Goal: Task Accomplishment & Management: Complete application form

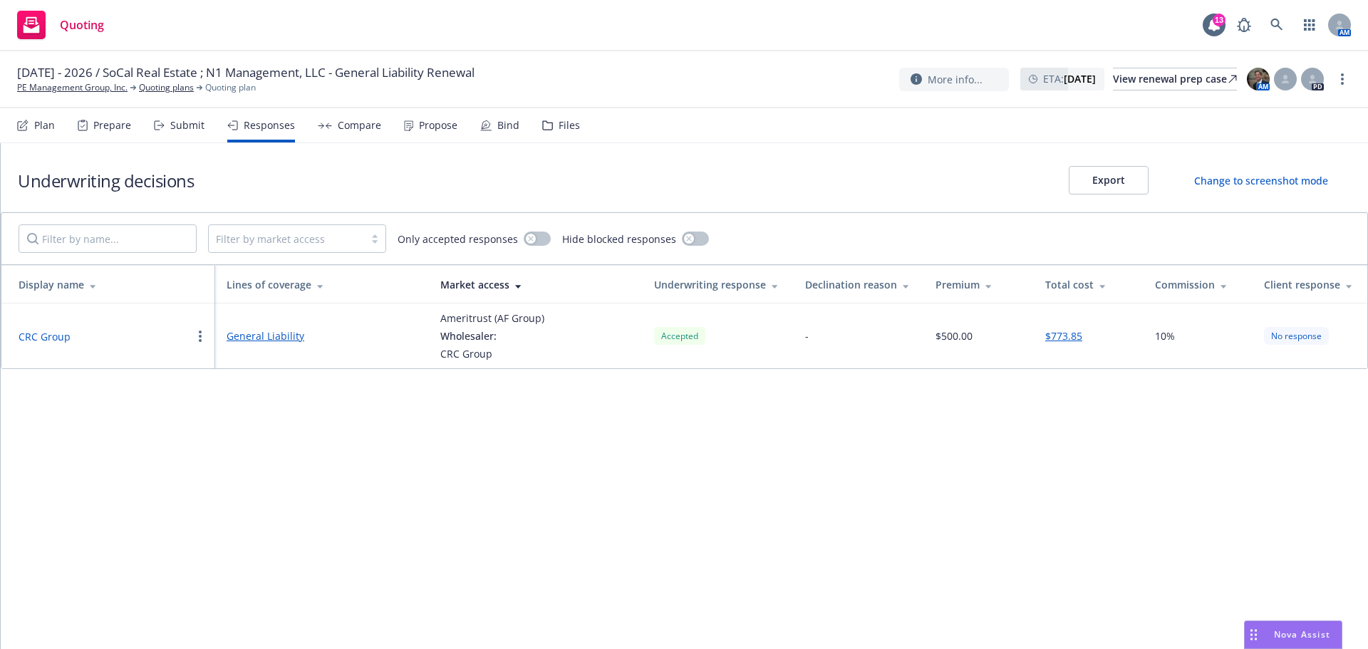
click at [936, 30] on div "Quoting 13 AM" at bounding box center [684, 25] width 1368 height 51
click at [420, 120] on div "Propose" at bounding box center [438, 125] width 38 height 11
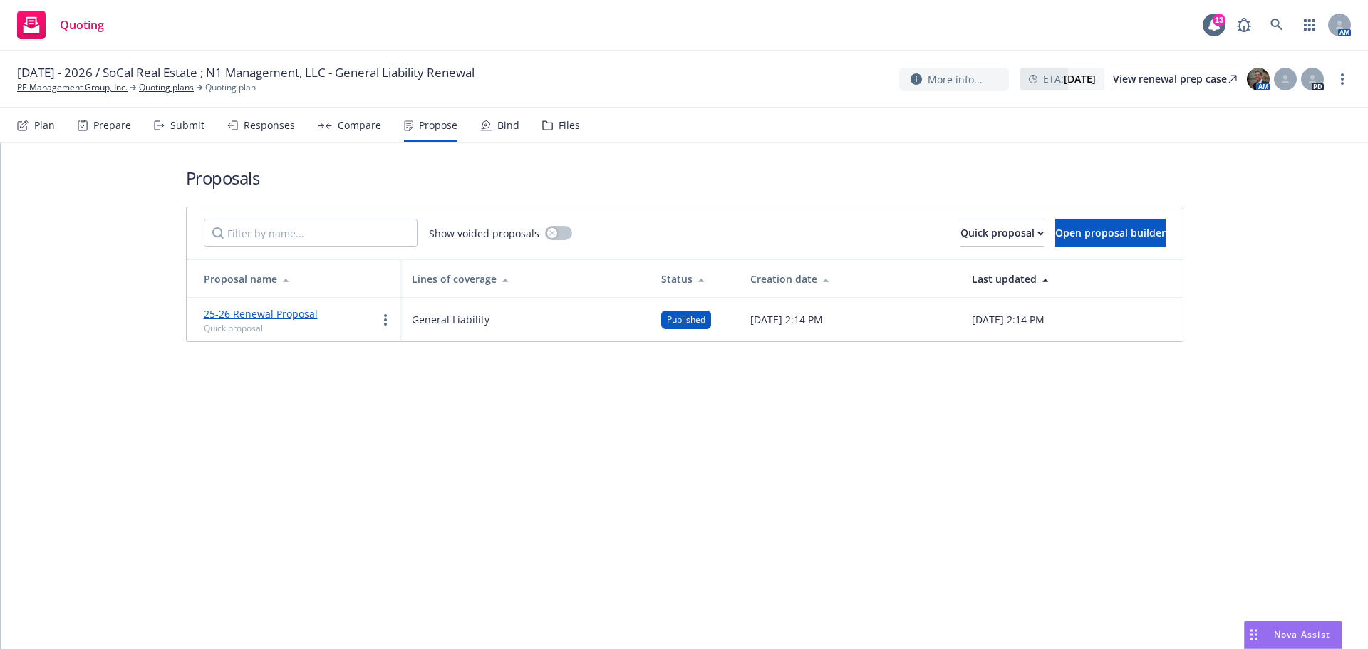
click at [269, 128] on div "Responses" at bounding box center [269, 125] width 51 height 11
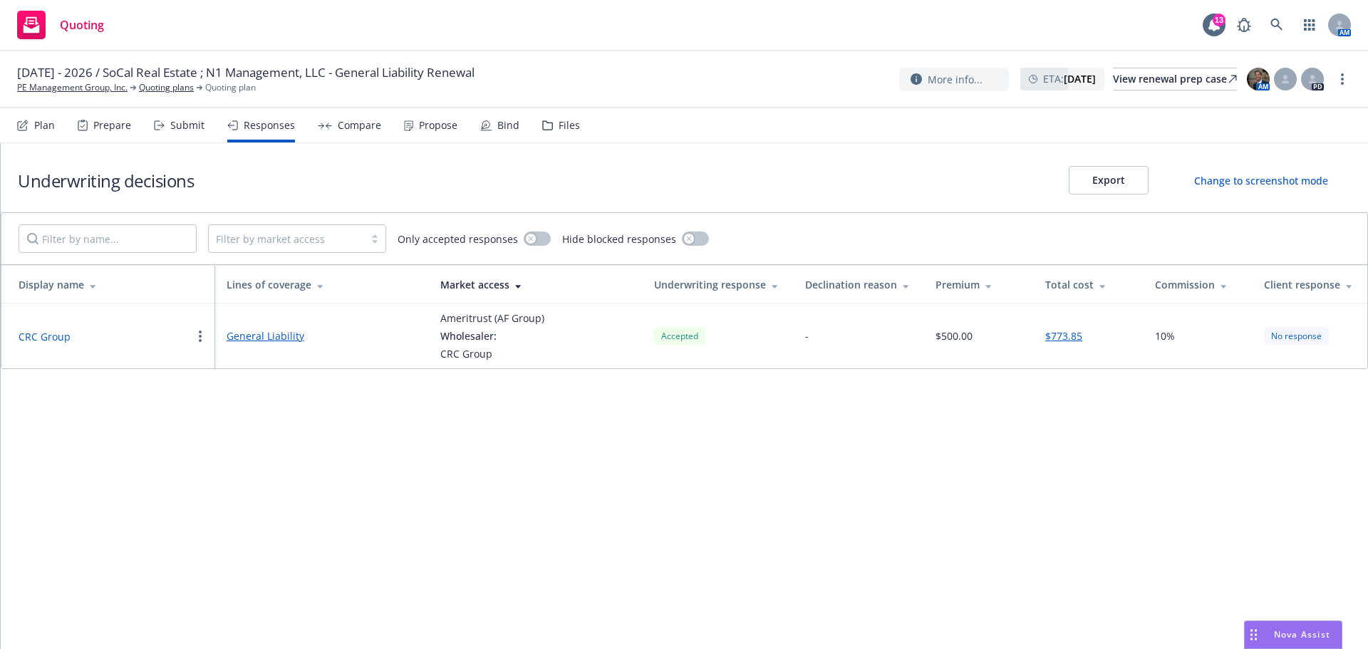
click at [183, 125] on div "Submit" at bounding box center [187, 125] width 34 height 11
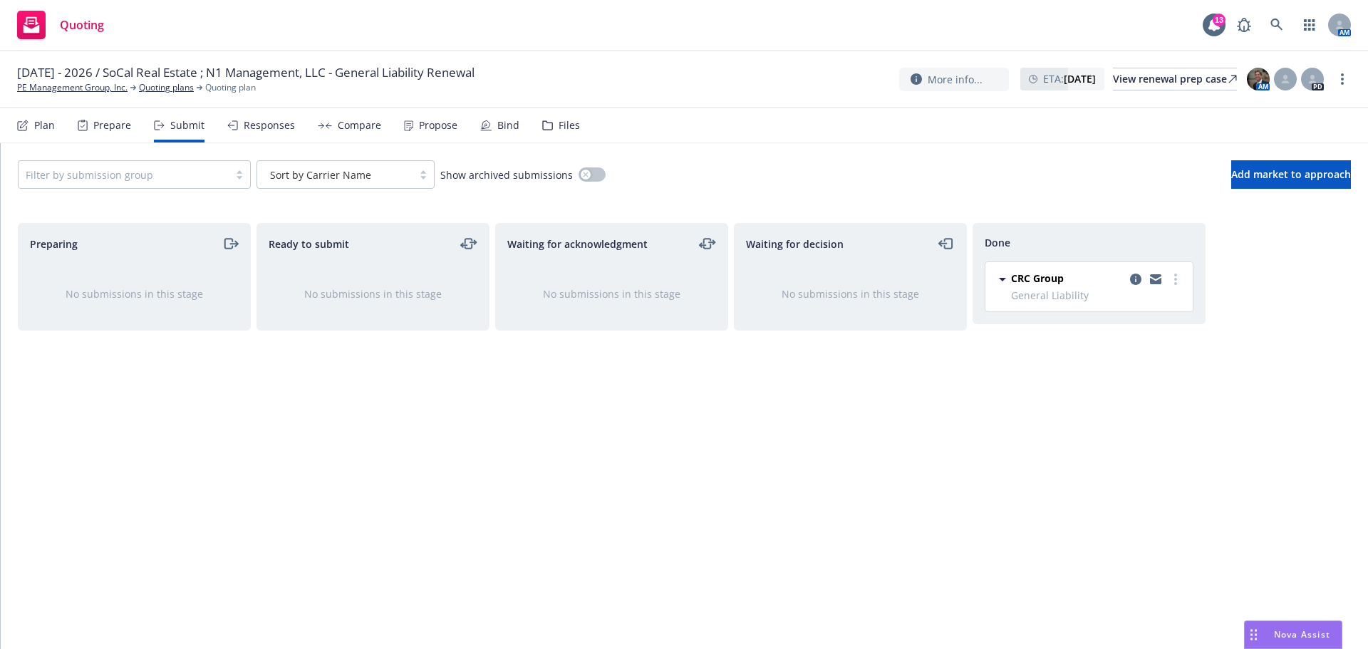
click at [501, 125] on div "Bind" at bounding box center [508, 125] width 22 height 11
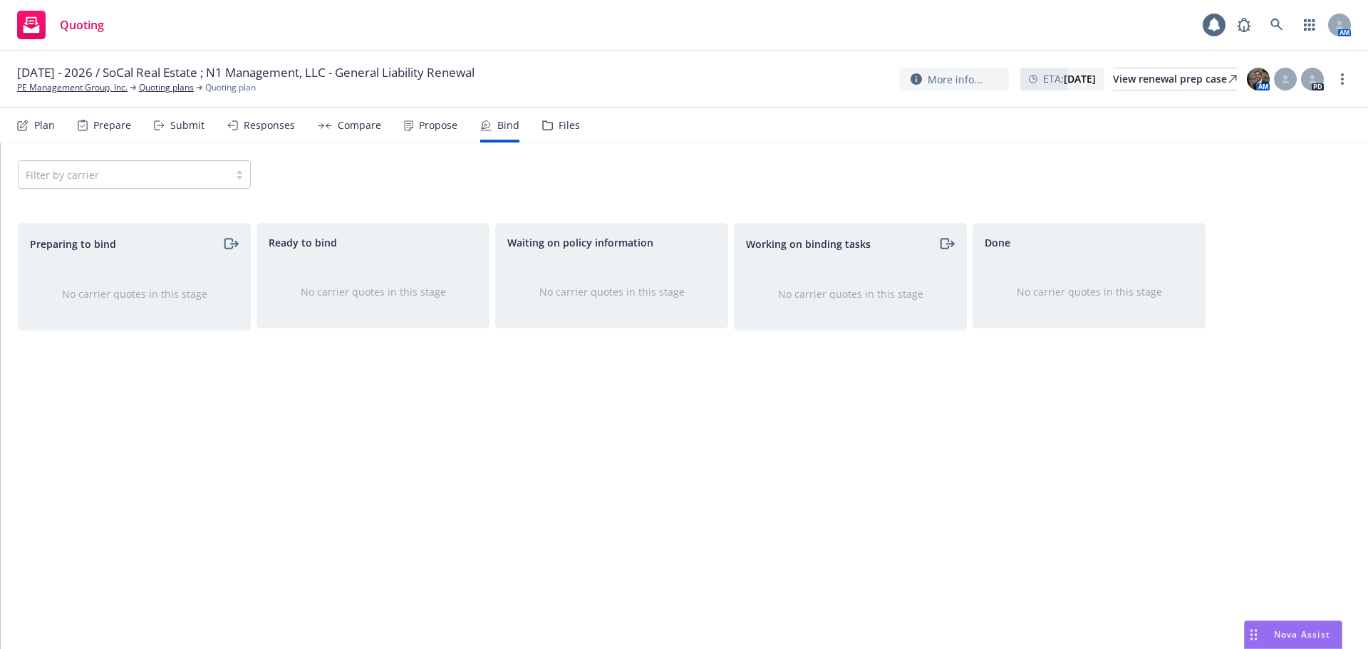
click at [419, 124] on div "Propose" at bounding box center [438, 125] width 38 height 11
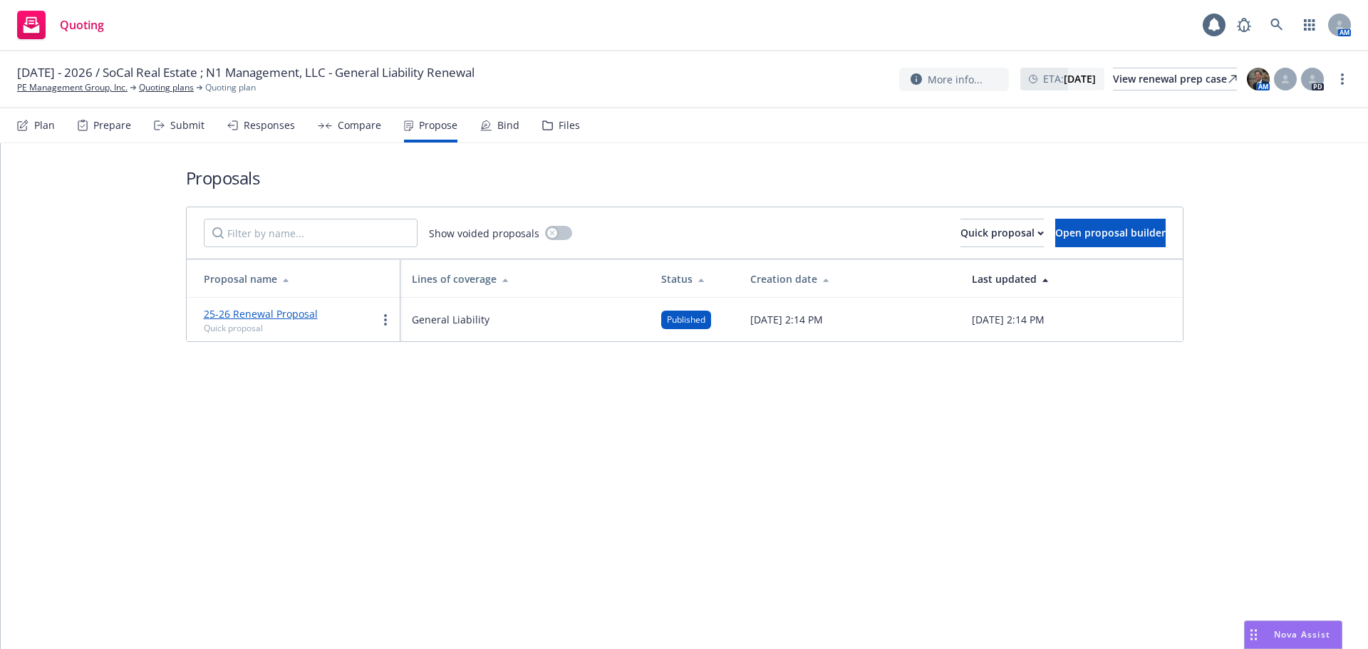
click at [115, 125] on div "Prepare" at bounding box center [112, 125] width 38 height 11
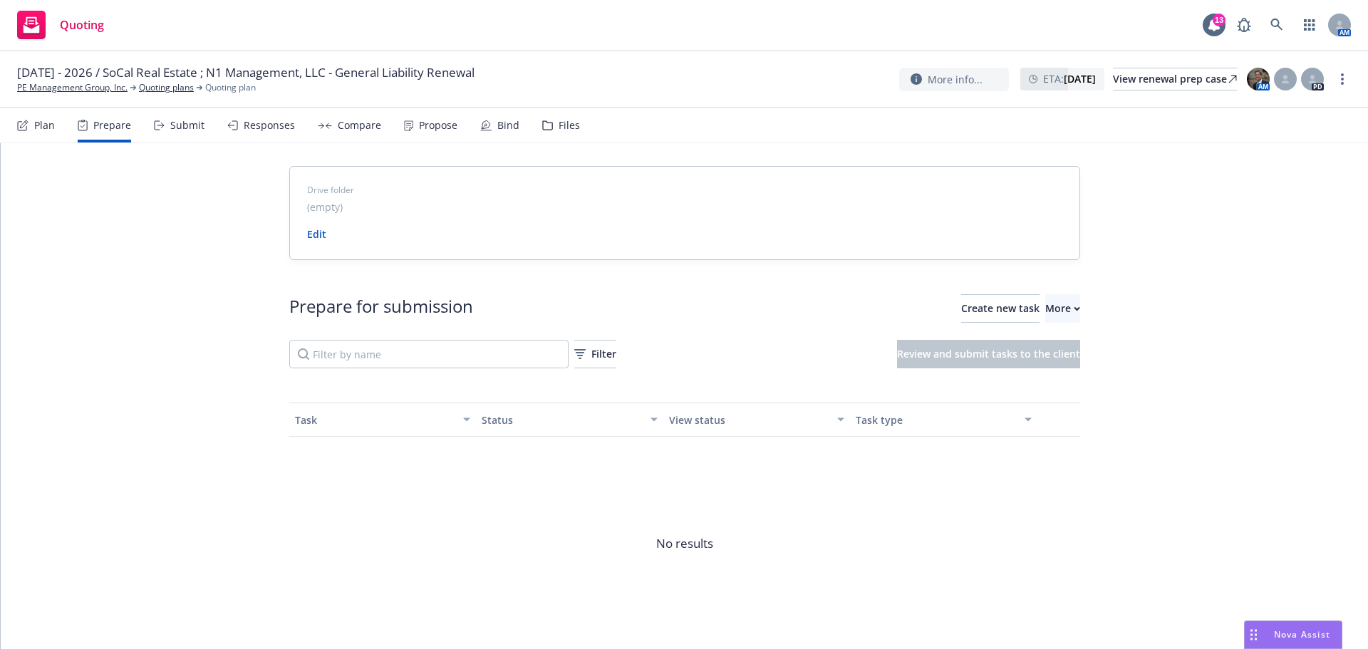
click at [181, 123] on div "Submit" at bounding box center [187, 125] width 34 height 11
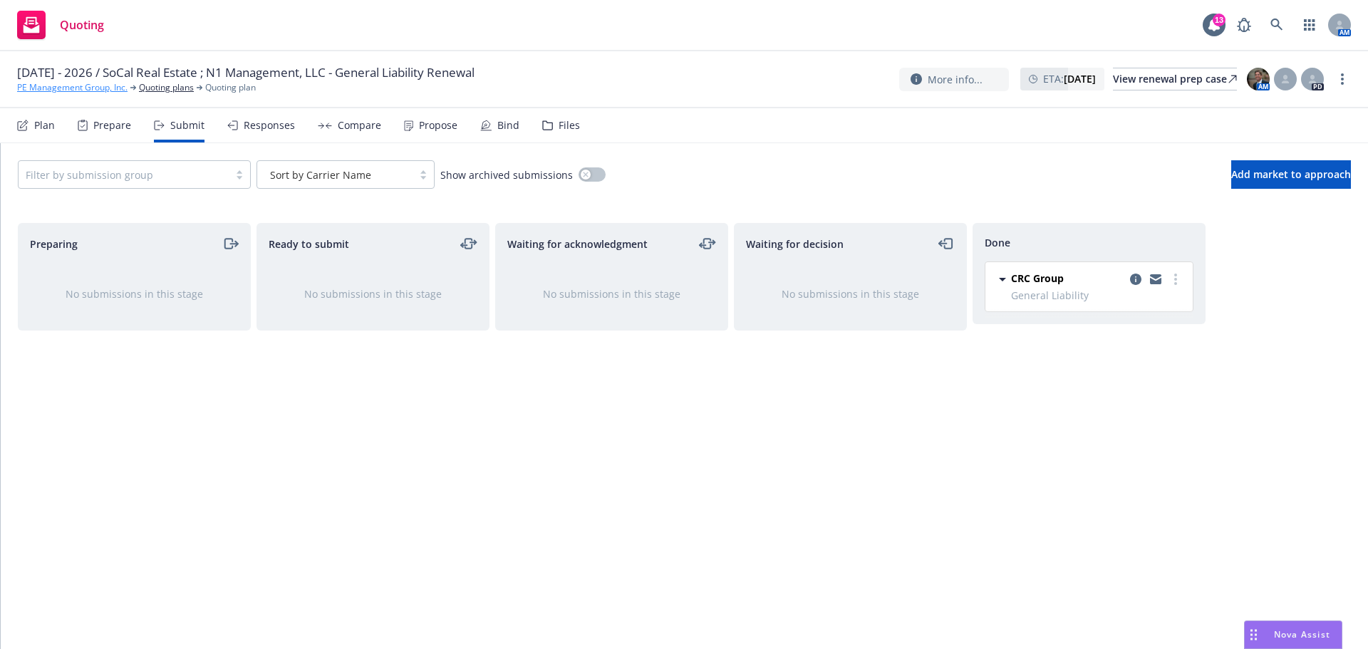
click at [83, 87] on link "PE Management Group, Inc." at bounding box center [72, 87] width 110 height 13
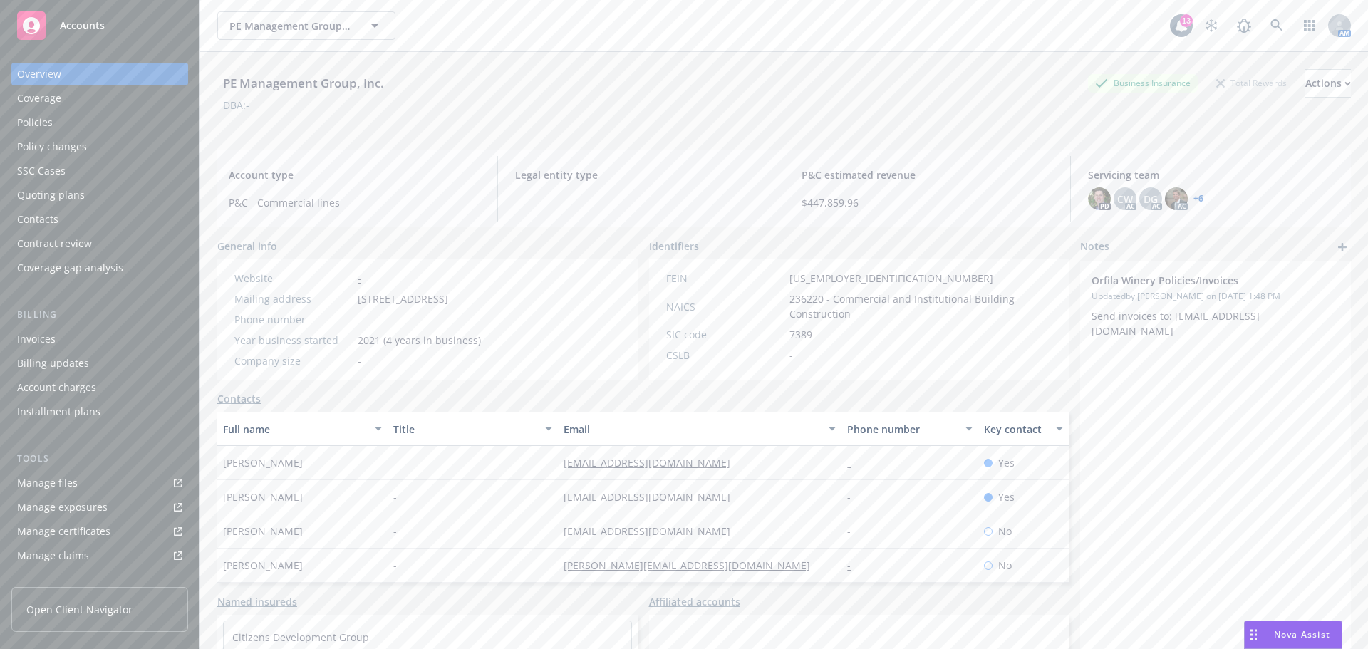
click at [63, 194] on div "Quoting plans" at bounding box center [51, 195] width 68 height 23
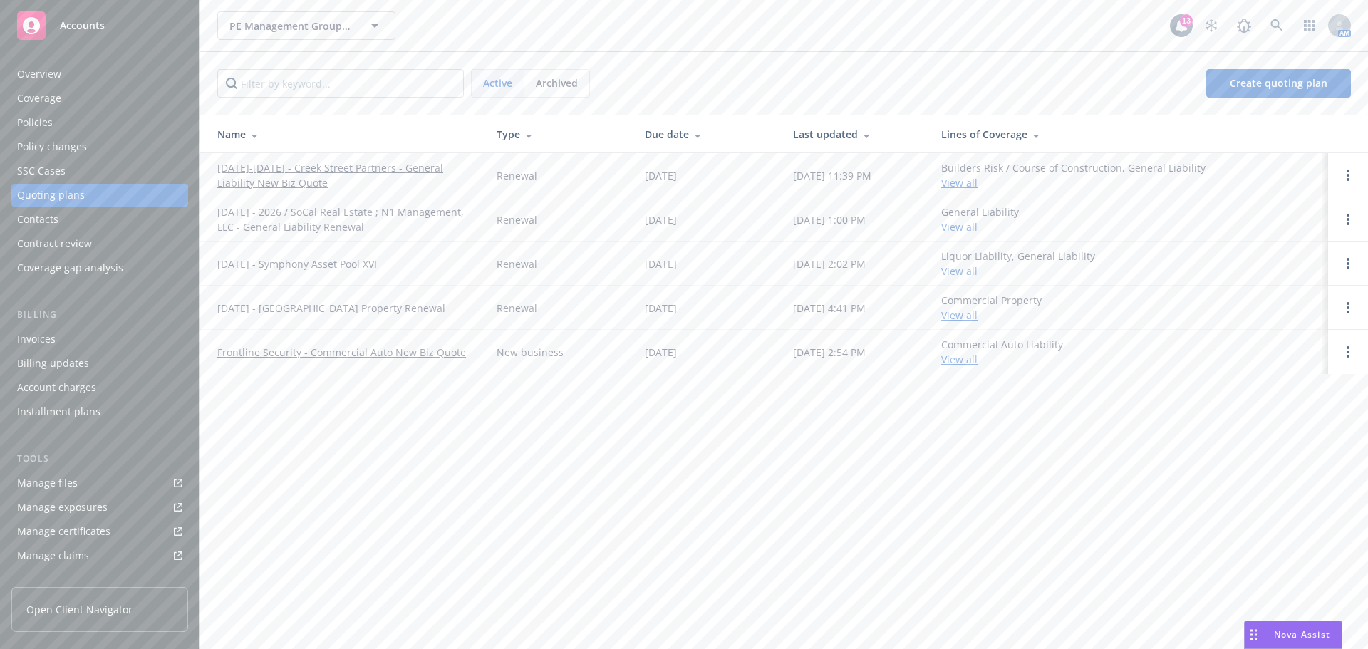
click at [338, 166] on link "[DATE]-[DATE] - Creek Street Partners - General Liability New Biz Quote" at bounding box center [345, 175] width 257 height 30
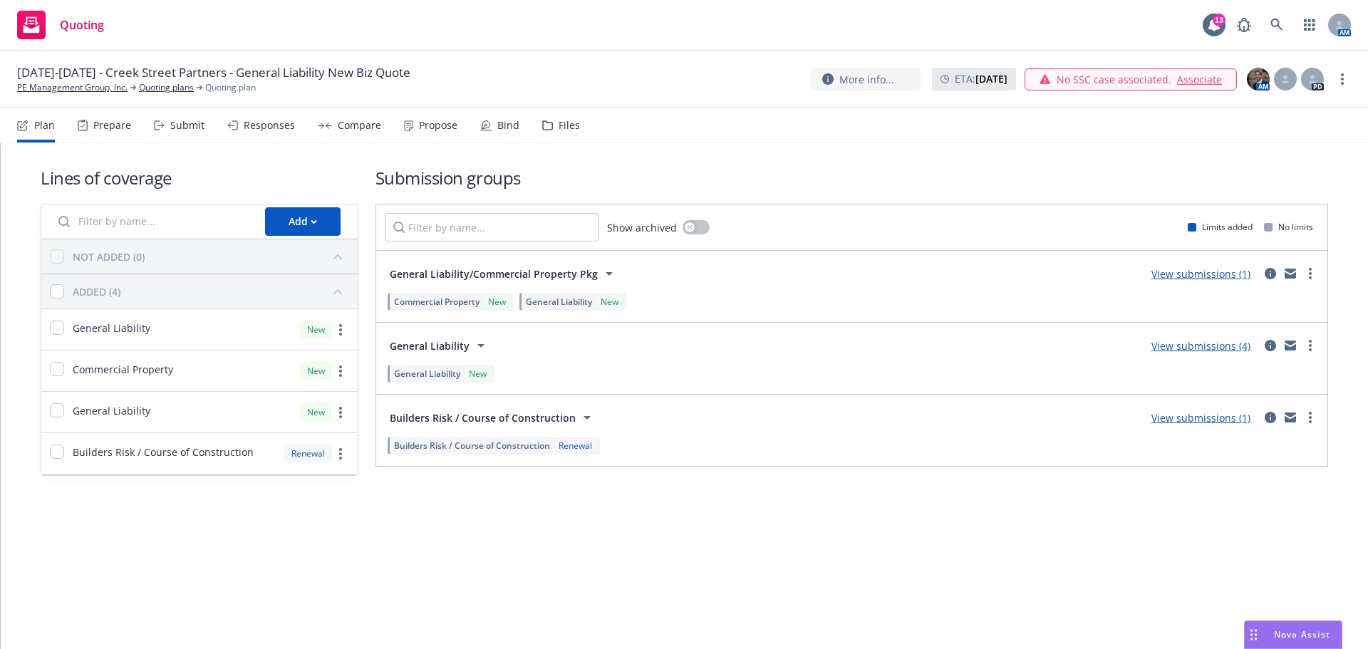
click at [269, 125] on div "Responses" at bounding box center [269, 125] width 51 height 11
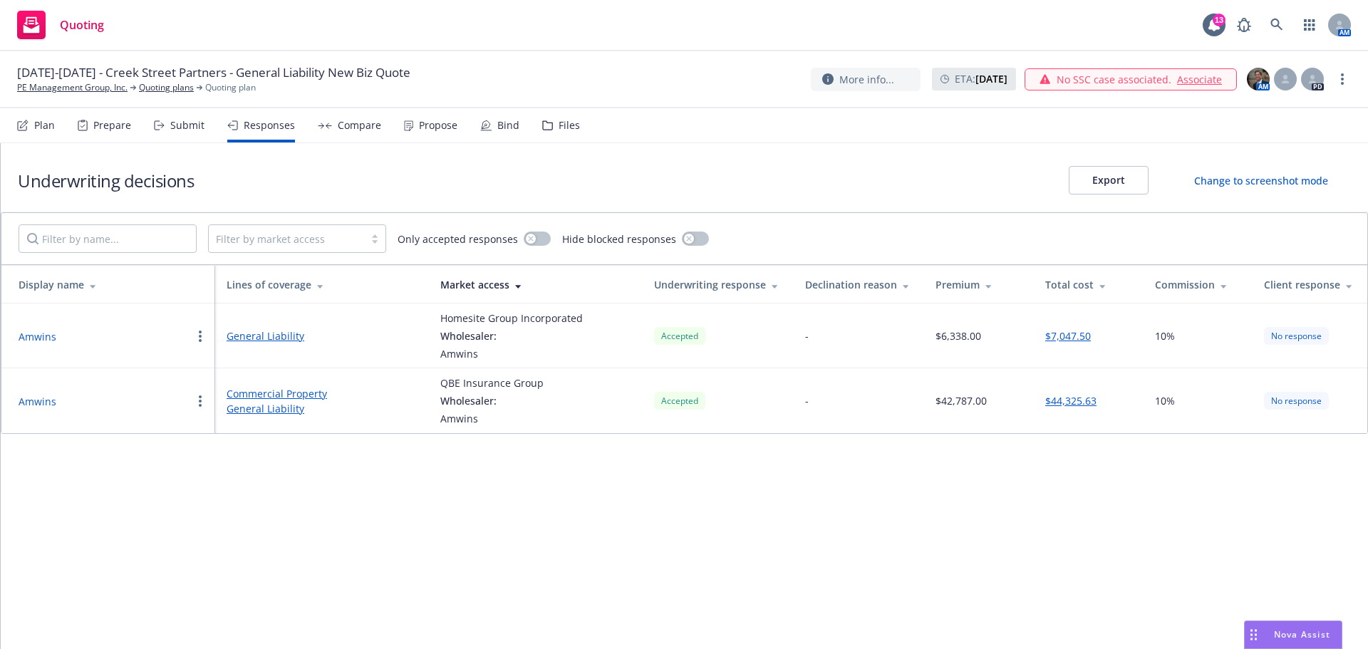
click at [182, 125] on div "Submit" at bounding box center [187, 125] width 34 height 11
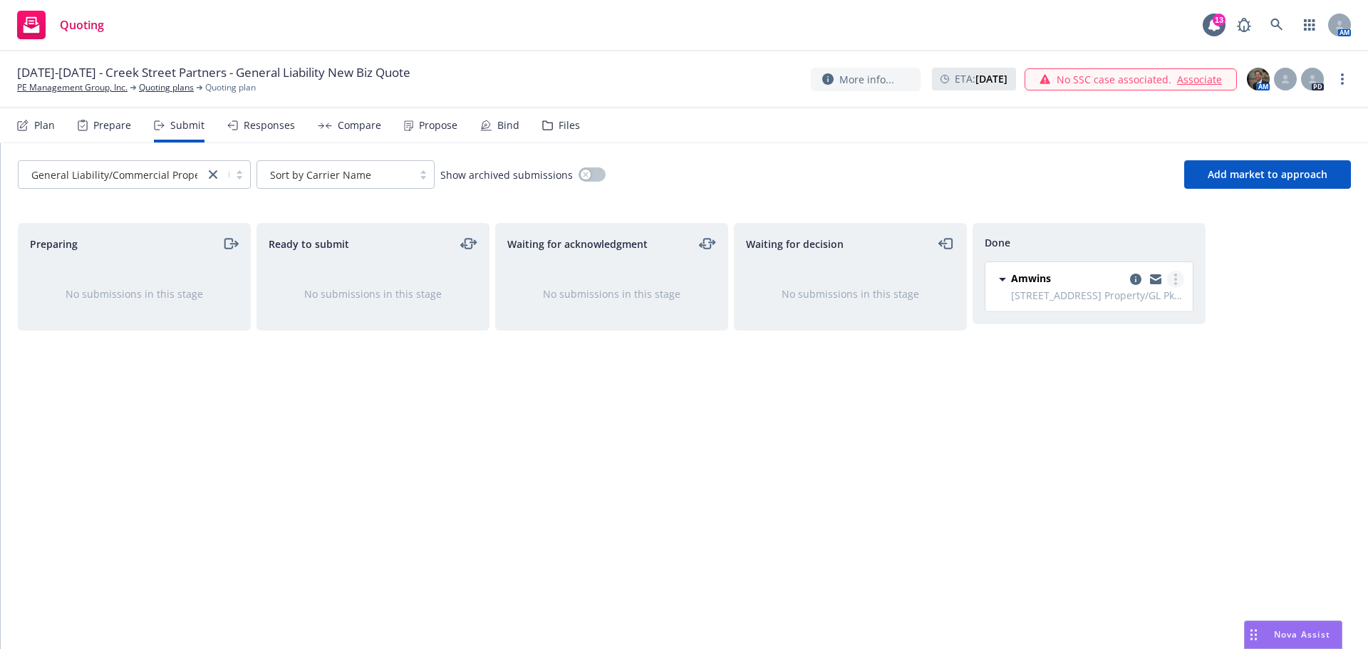
click at [1179, 277] on link "more" at bounding box center [1175, 279] width 17 height 17
click at [1147, 313] on span "Move back one step" at bounding box center [1105, 308] width 129 height 14
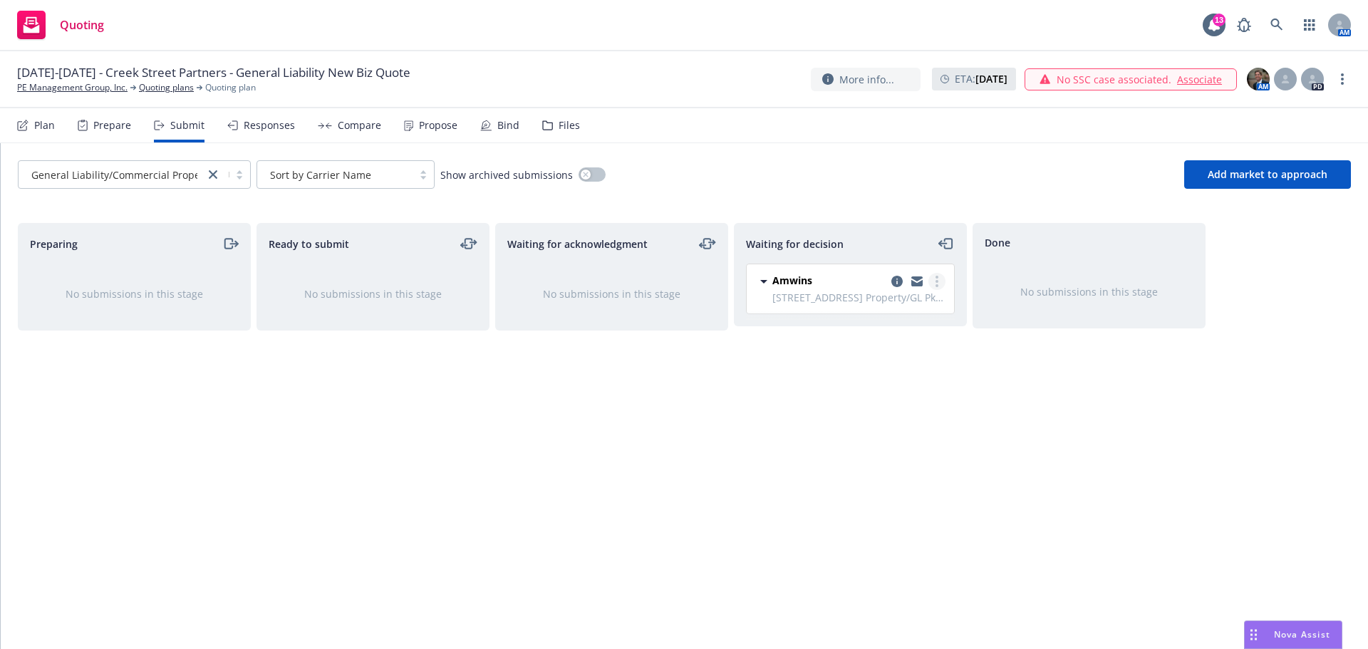
click at [936, 281] on circle "more" at bounding box center [937, 281] width 3 height 3
click at [774, 443] on div "Waiting for decision Amwins 25-26 Creek St Property/GL Pkg - General Liability/…" at bounding box center [850, 421] width 233 height 396
click at [421, 123] on div "Propose" at bounding box center [438, 125] width 38 height 11
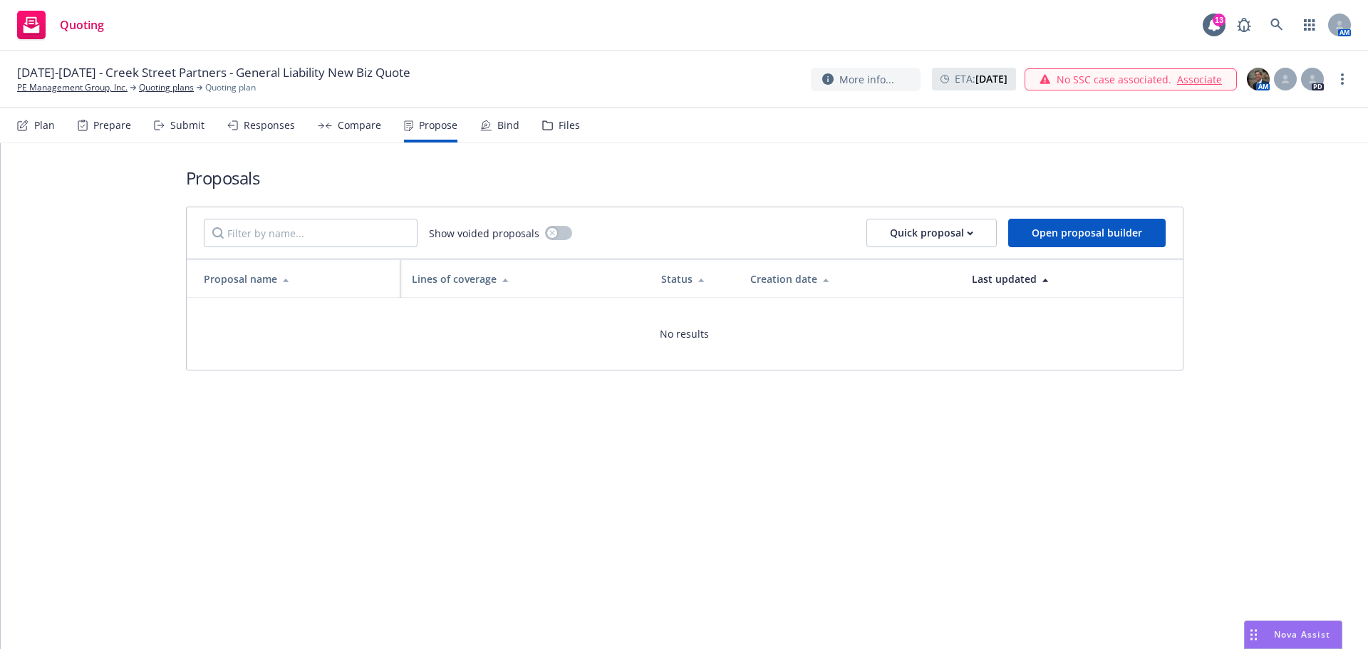
click at [509, 122] on div "Bind" at bounding box center [508, 125] width 22 height 11
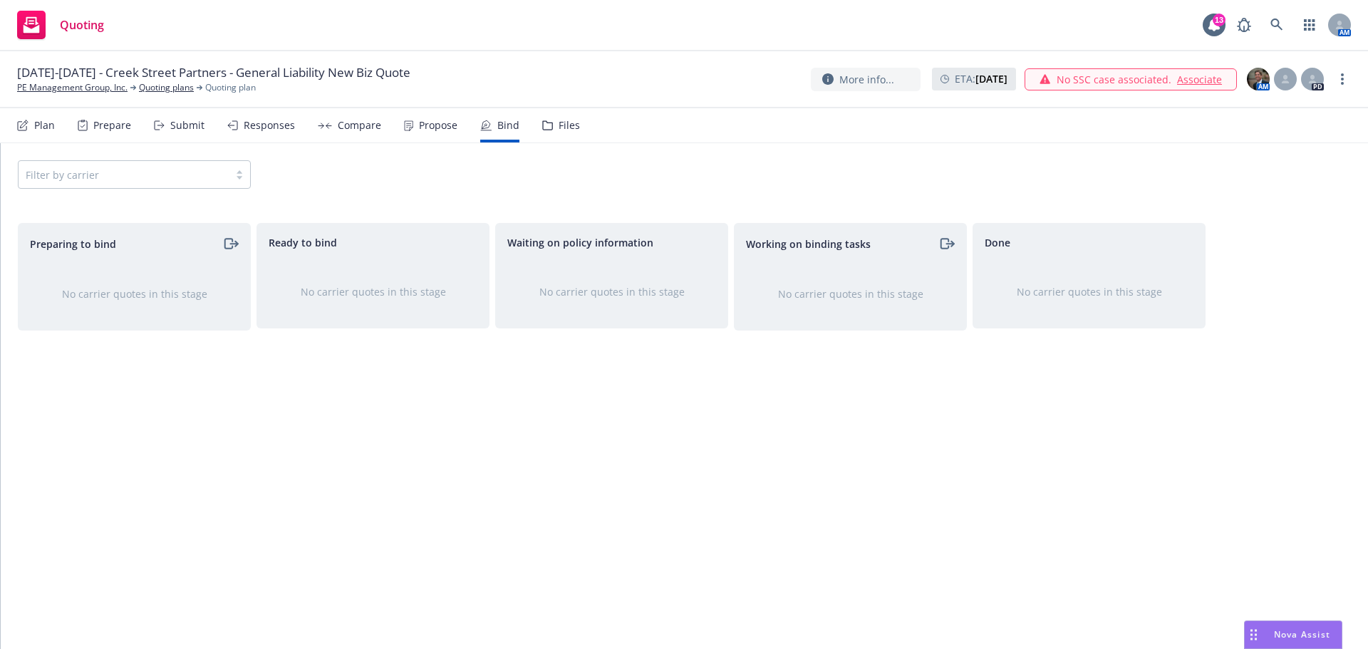
click at [341, 127] on div "Compare" at bounding box center [359, 125] width 43 height 11
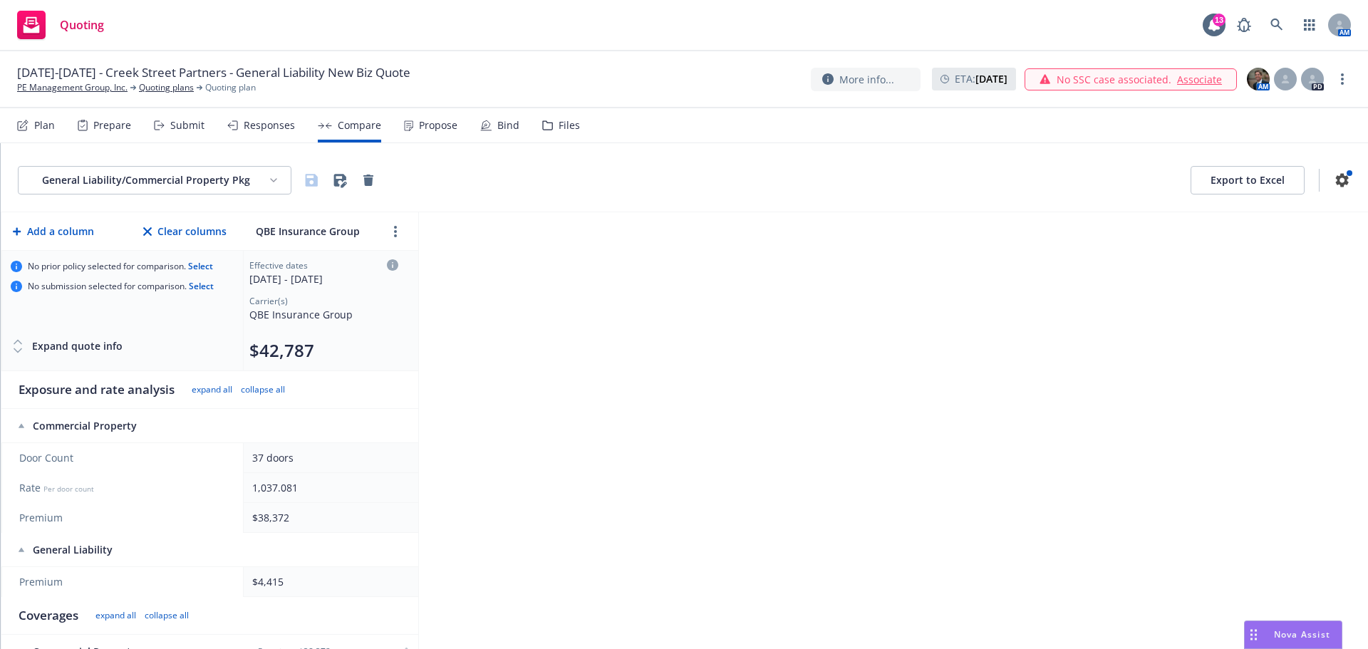
click at [265, 120] on div "Responses" at bounding box center [269, 125] width 51 height 11
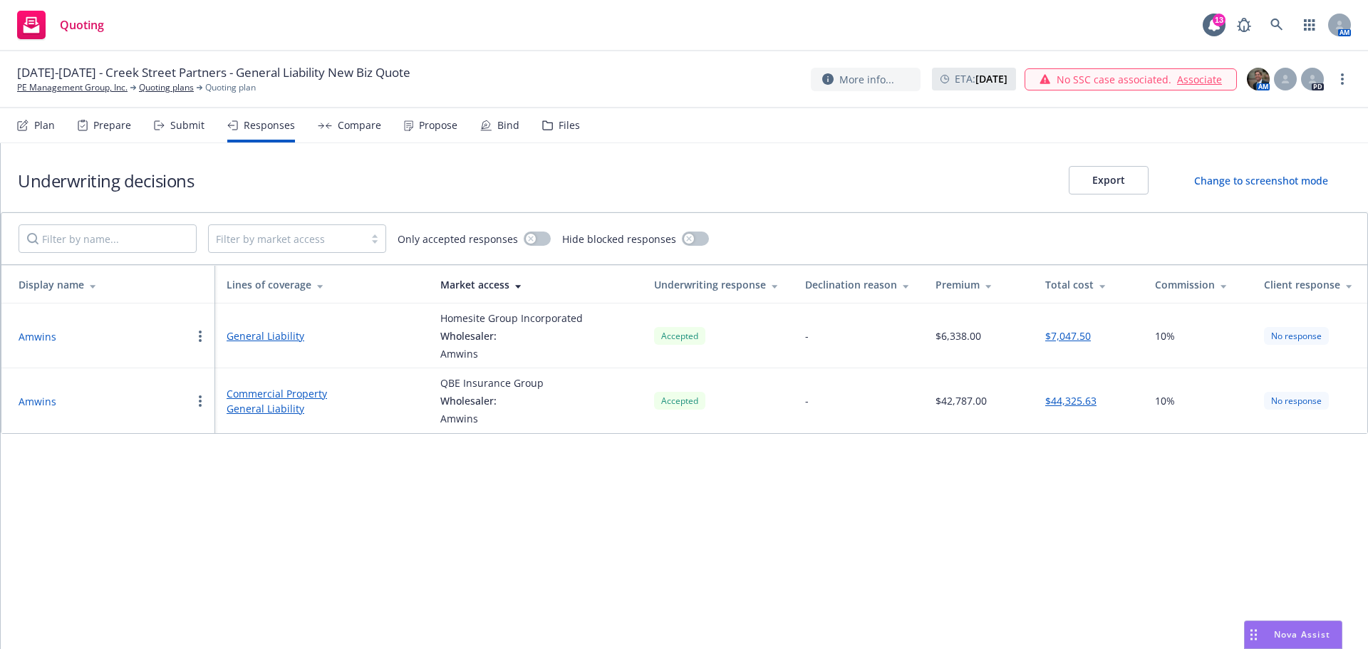
click at [195, 122] on div "Submit" at bounding box center [187, 125] width 34 height 11
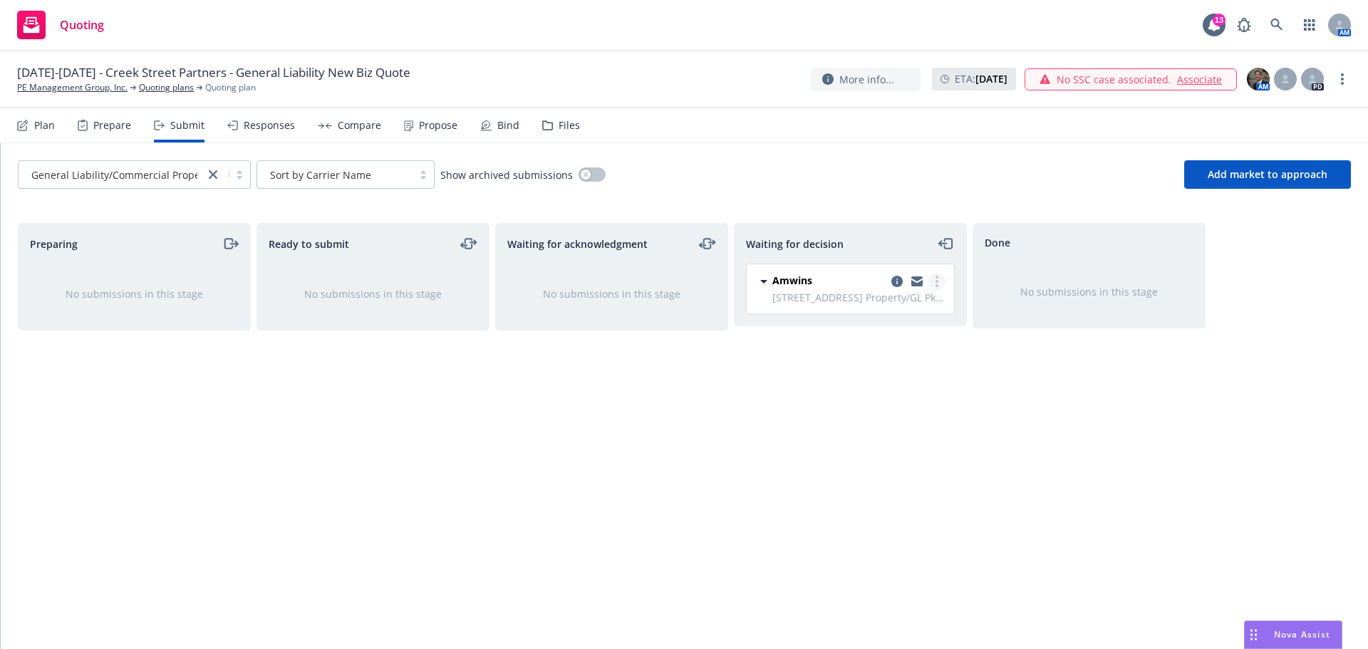
click at [938, 284] on icon "more" at bounding box center [937, 281] width 3 height 11
click at [1025, 410] on div "Done No submissions in this stage" at bounding box center [1089, 421] width 233 height 396
click at [892, 279] on icon "copy logging email" at bounding box center [896, 281] width 11 height 11
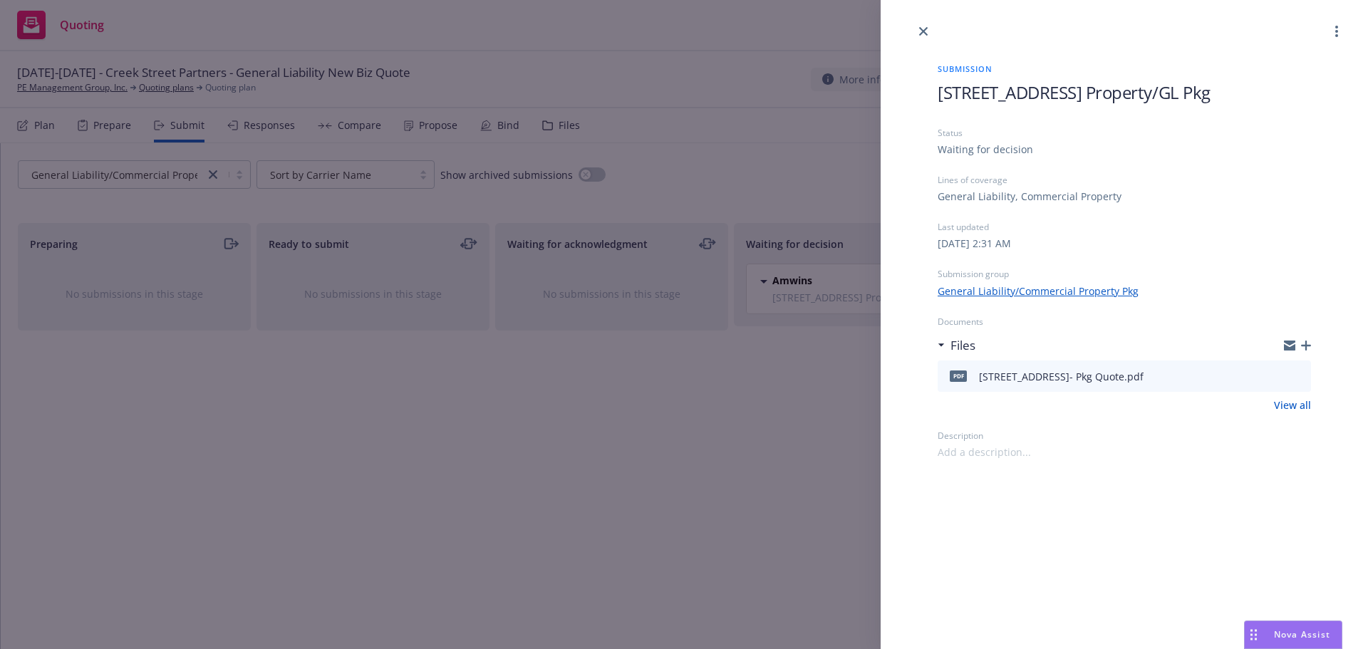
click at [1307, 346] on icon "button" at bounding box center [1306, 346] width 10 height 10
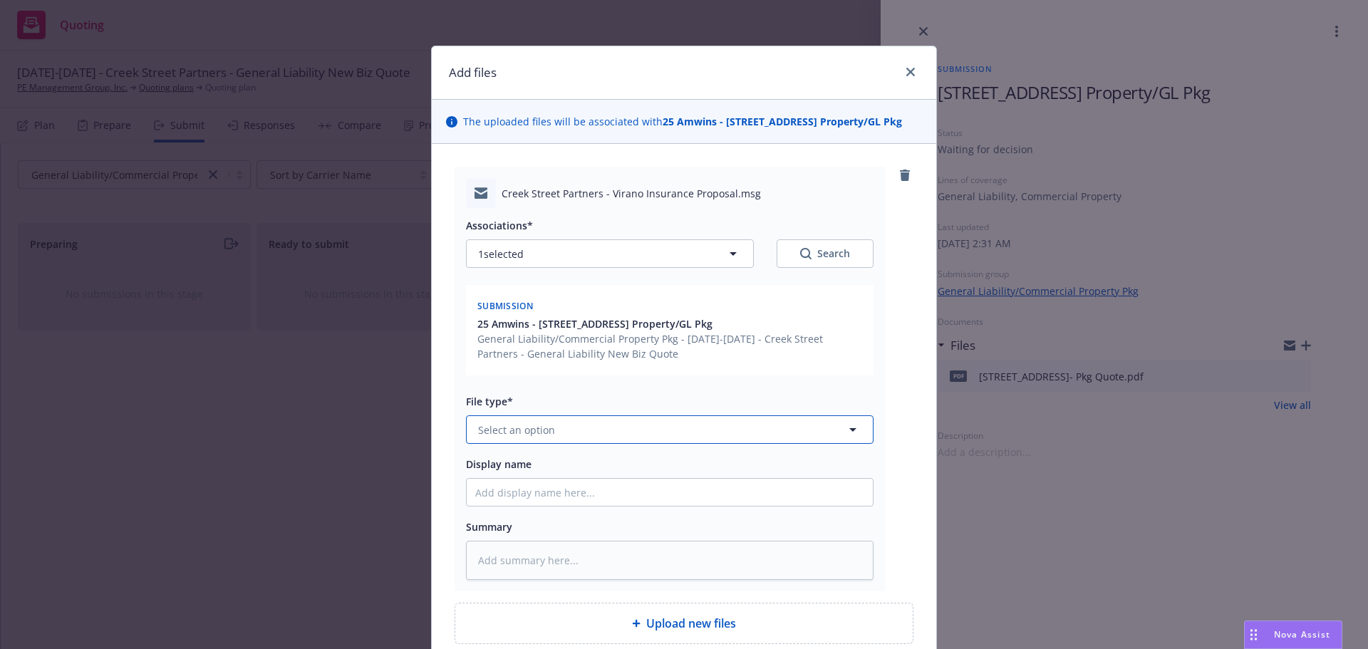
click at [853, 428] on icon "button" at bounding box center [852, 429] width 17 height 17
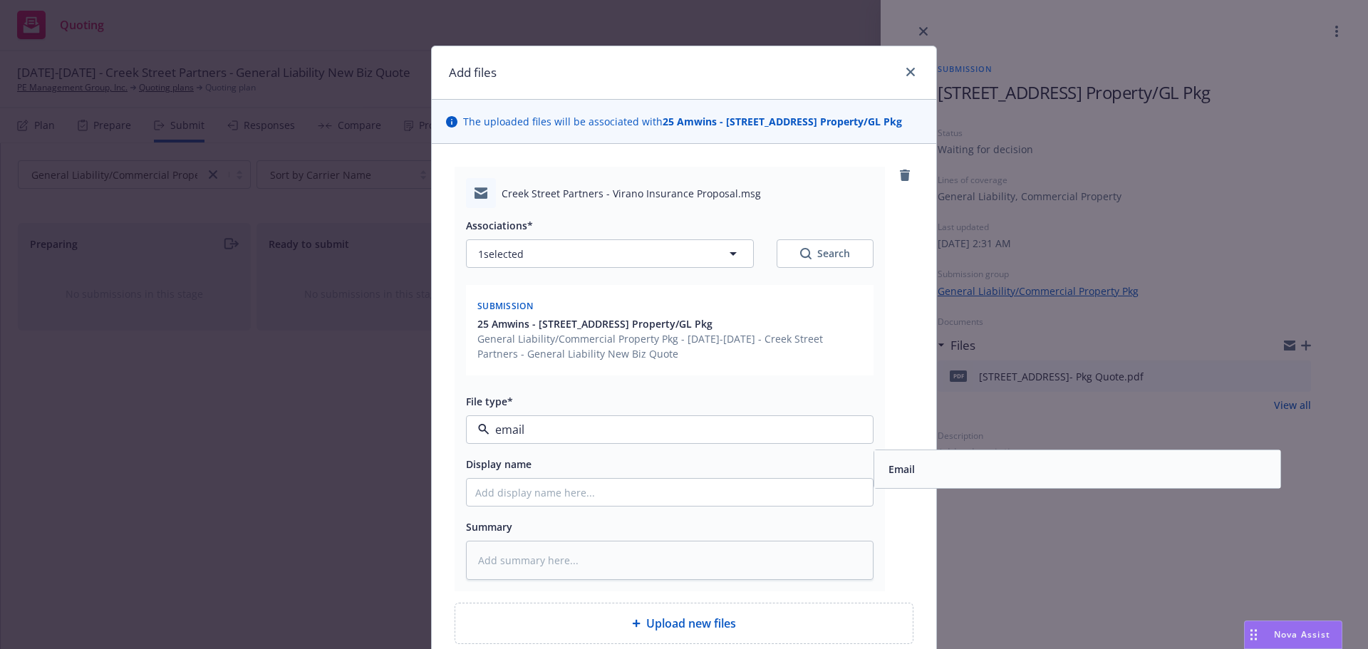
type input "email"
click at [557, 492] on input "Display name" at bounding box center [670, 492] width 406 height 27
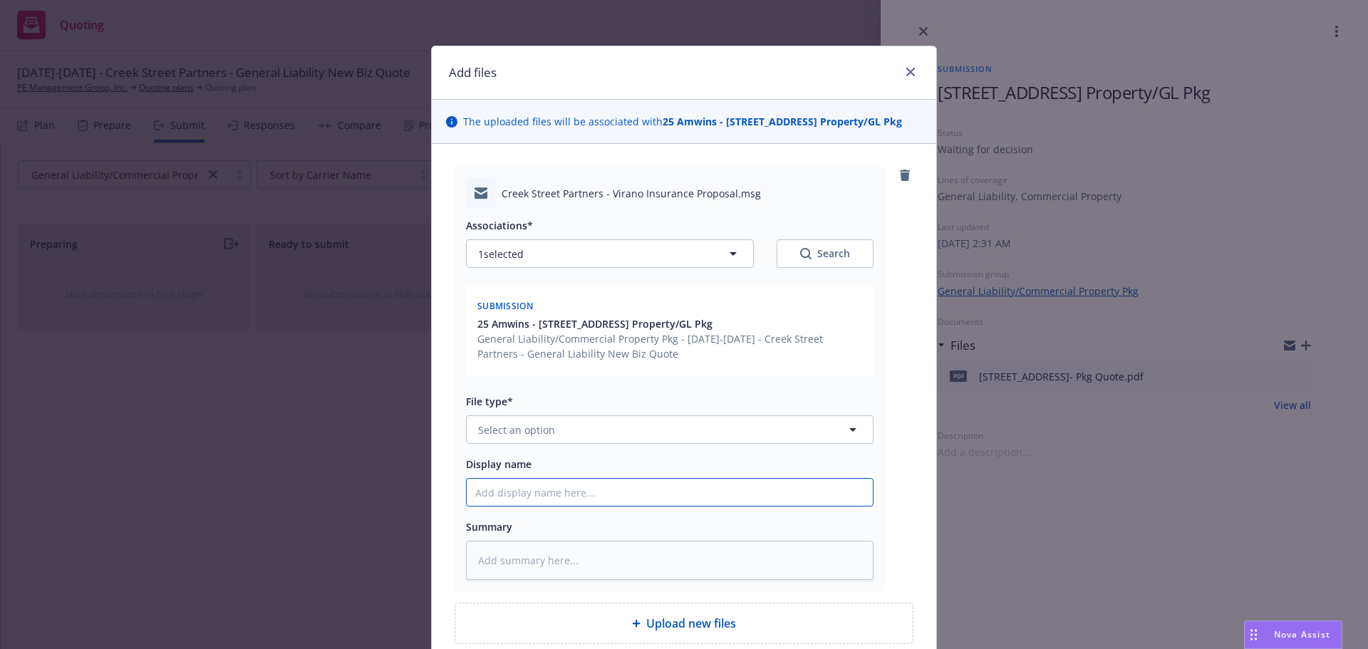
type input "25-26 Creek Street Package Quote"
type textarea "x"
type input "25-26 Creek Street Package Quot"
type textarea "x"
type input "25-26 Creek Street Package Quo"
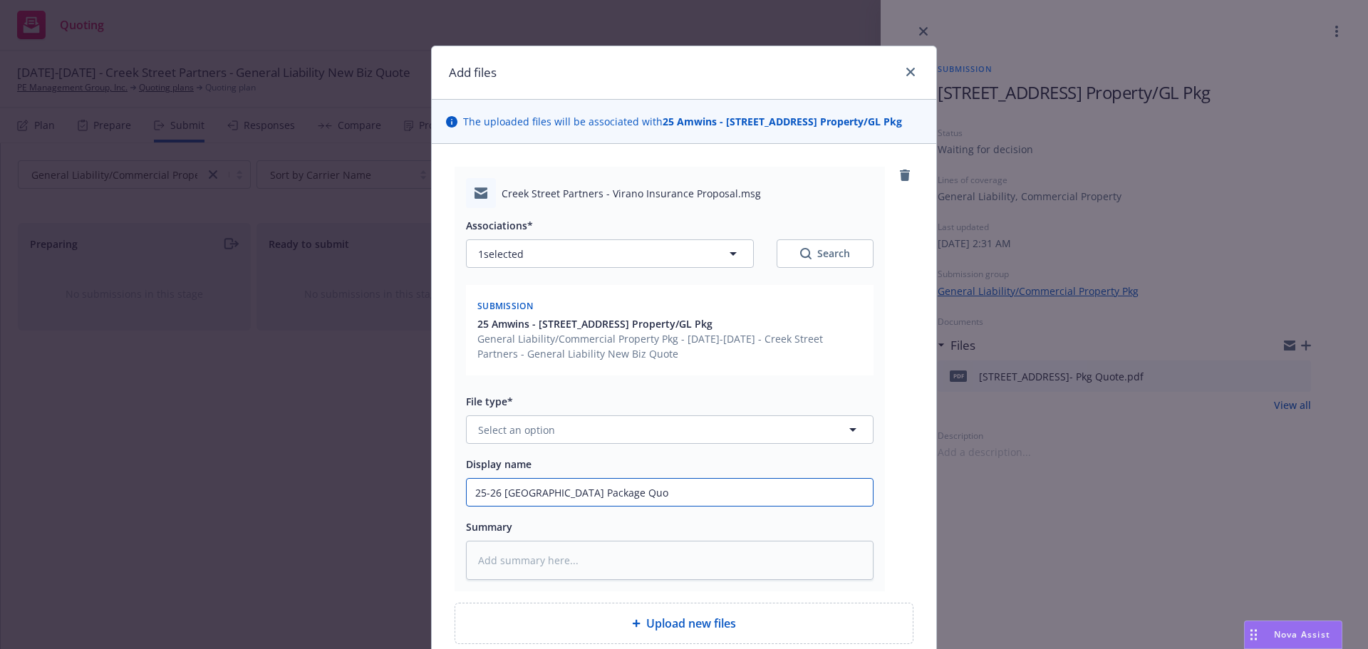
type textarea "x"
type input "25-26 Creek Street Package Quot"
type textarea "x"
type input "25-26 Creek Street Package Quote"
type textarea "x"
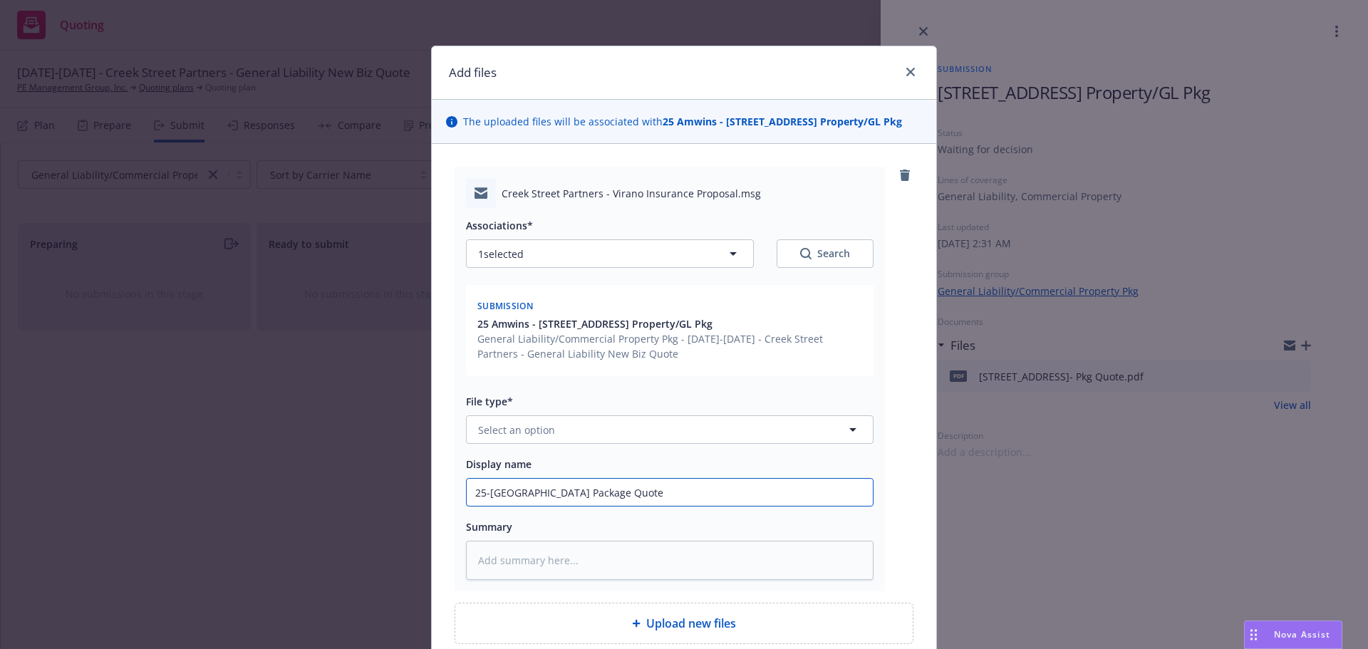
type input "25-26 Creek Street Package Quote"
type textarea "x"
type input "25-26 Creek Street Package Quote P"
type textarea "x"
type input "25-26 Creek Street Package Quote Pr"
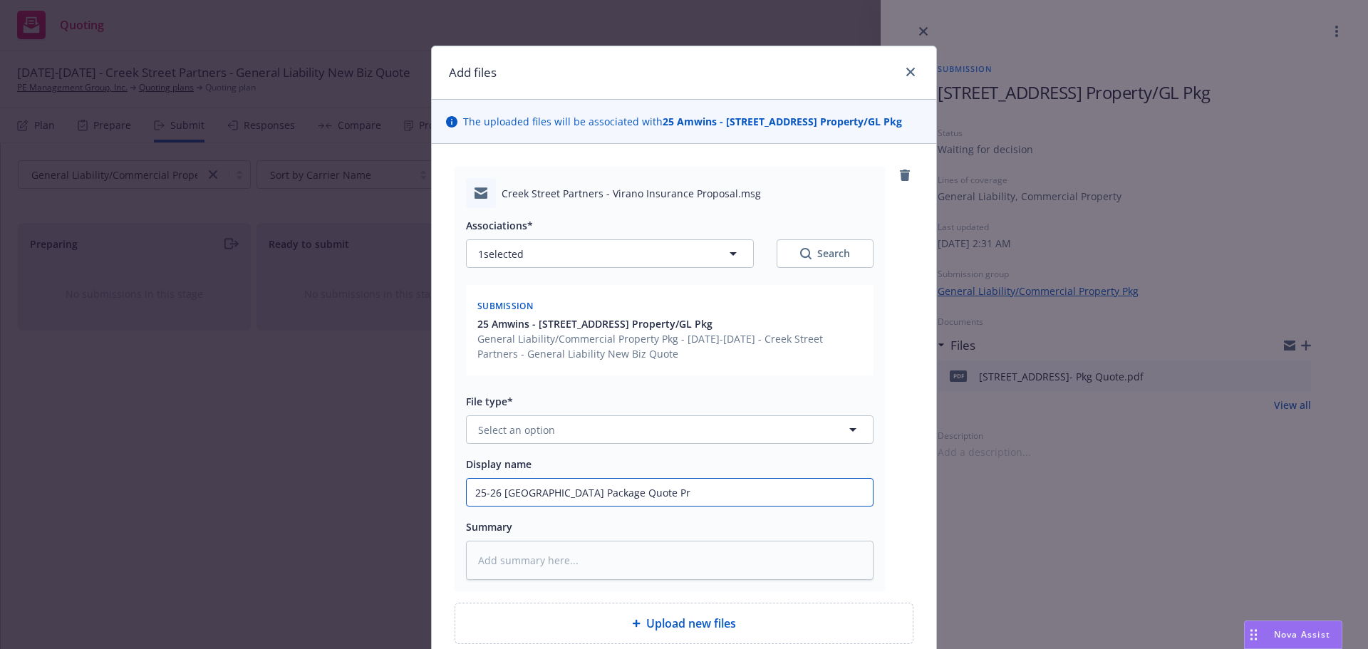
type textarea "x"
type input "25-26 Creek Street Package Quote Pro"
type textarea "x"
type input "25-26 Creek Street Package Quote Prop"
type textarea "x"
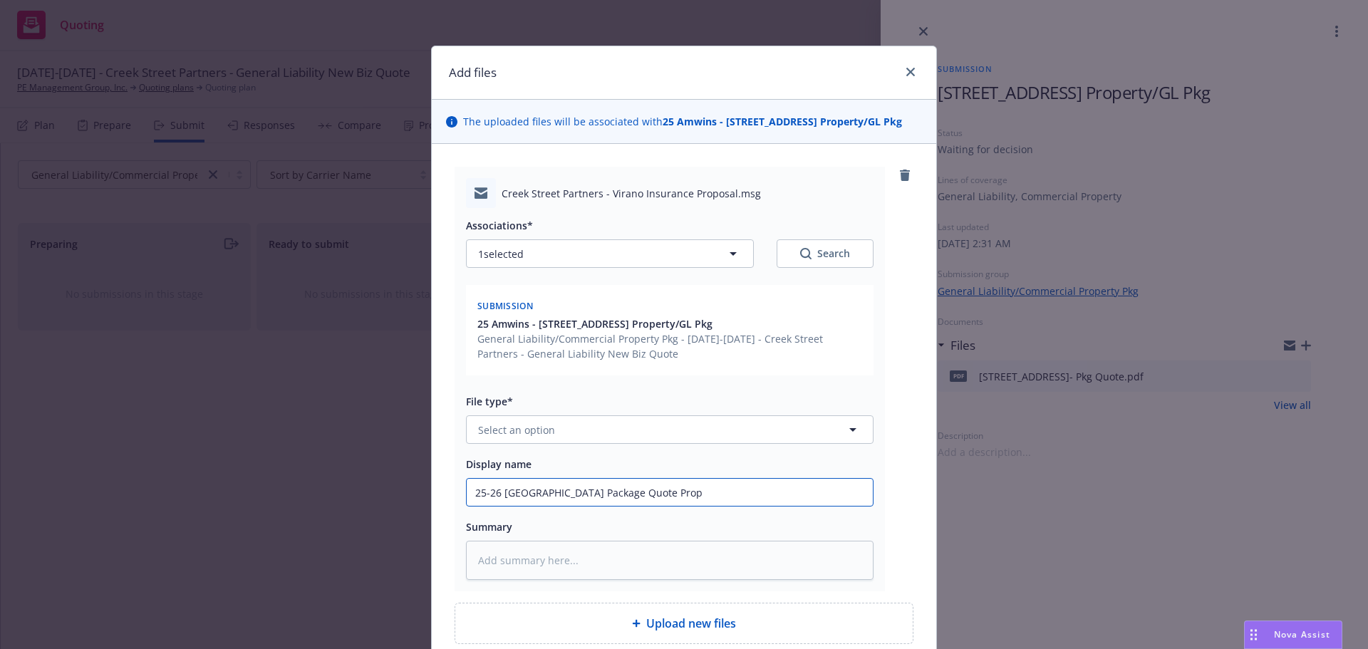
type input "25-26 Creek Street Package Quote Propo"
type textarea "x"
type input "25-26 Creek Street Package Quote Propos"
type textarea "x"
type input "25-26 Creek Street Package Quote Proposa"
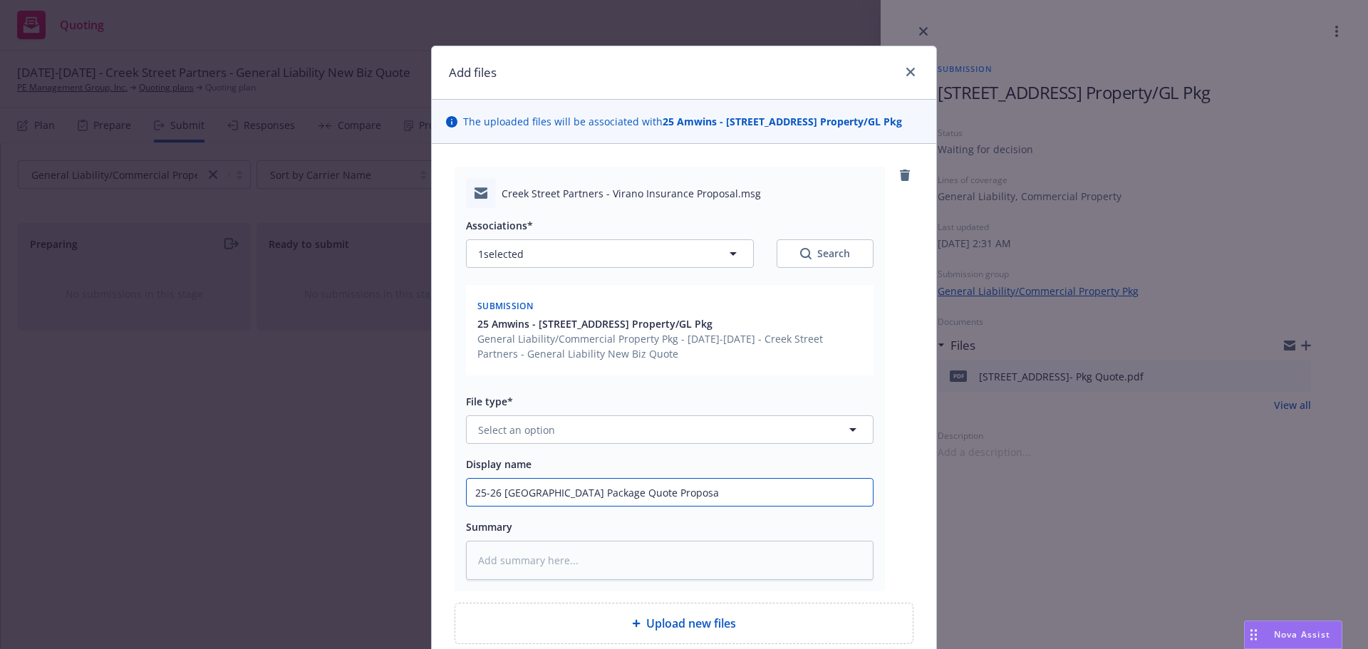
type textarea "x"
type input "25-26 Creek Street Package Quote Proposal"
click at [558, 562] on textarea at bounding box center [670, 560] width 408 height 39
type textarea "x"
type textarea "T"
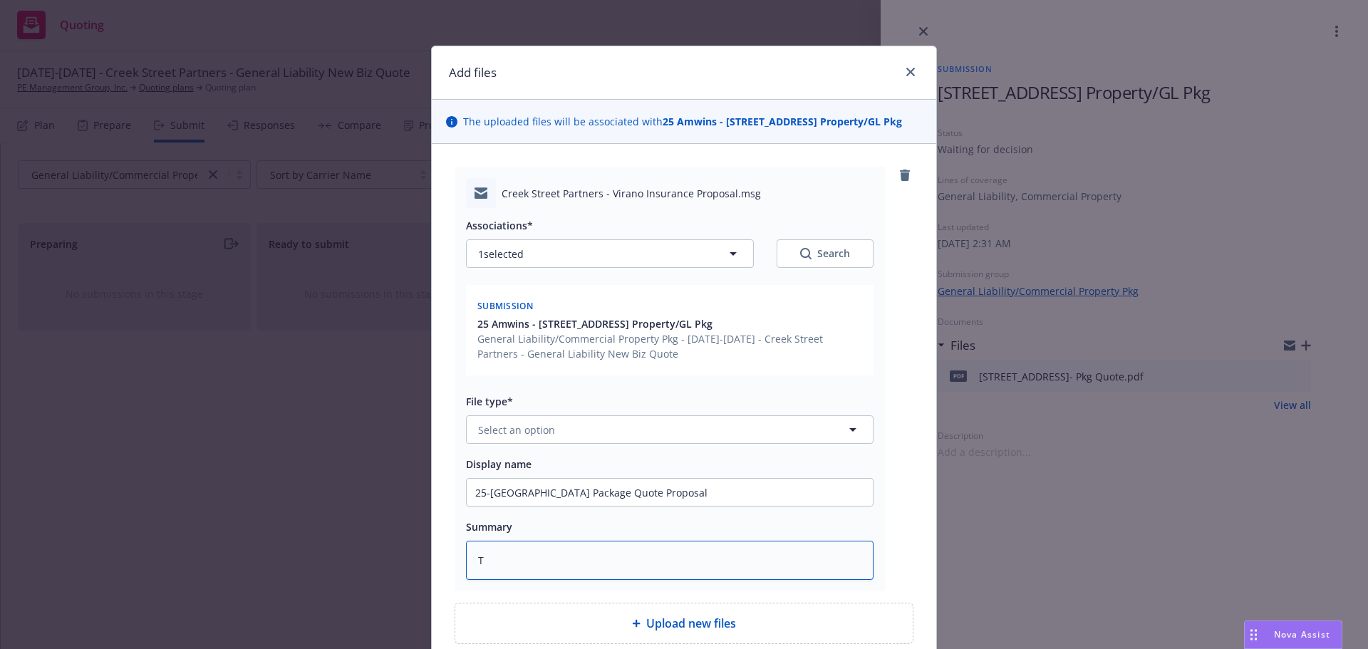
type textarea "x"
type textarea "Tr"
type textarea "x"
type textarea "Tra"
type textarea "x"
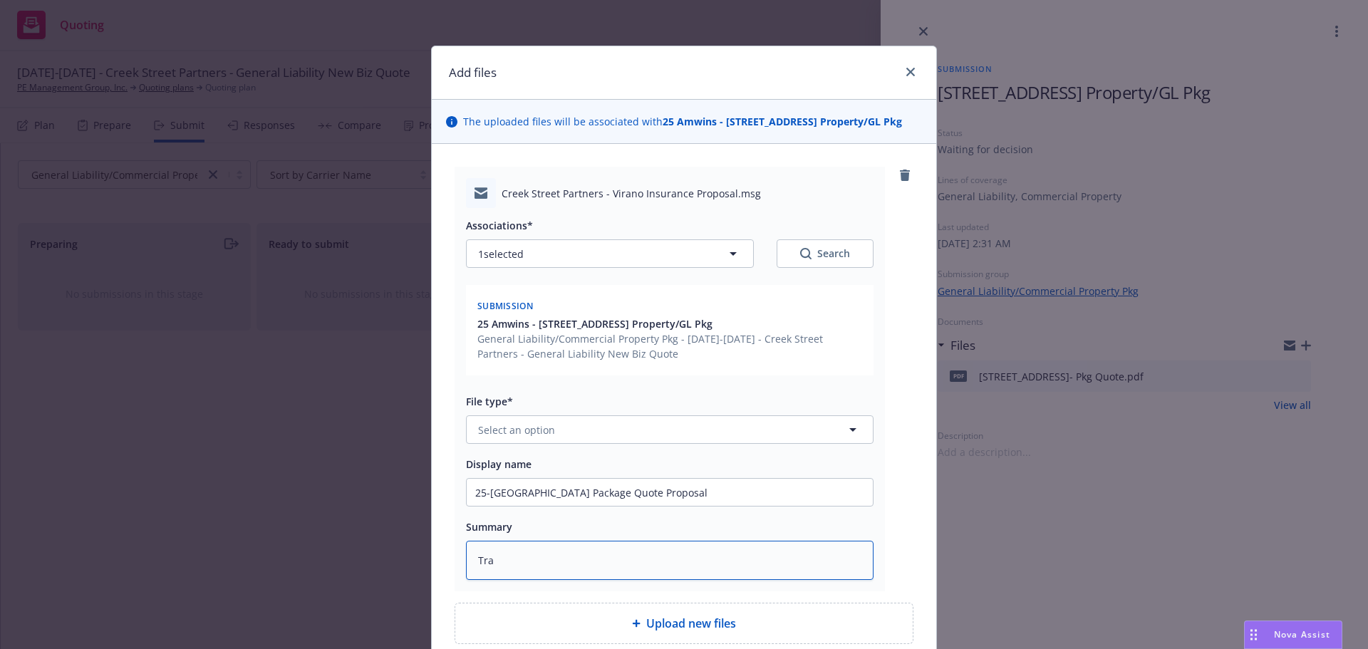
type textarea "Tran"
type textarea "x"
type textarea "Trans"
type textarea "x"
type textarea "Transm"
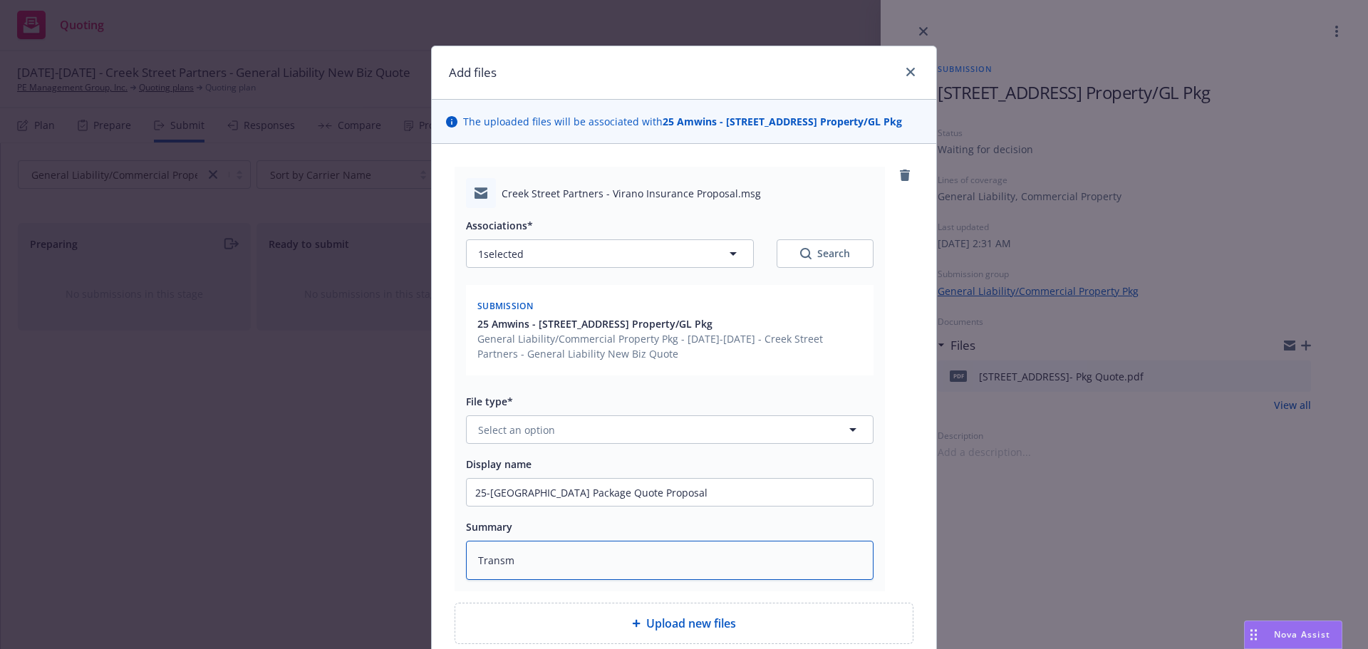
type textarea "x"
type textarea "Transmi"
type textarea "x"
type textarea "Transmit"
type textarea "x"
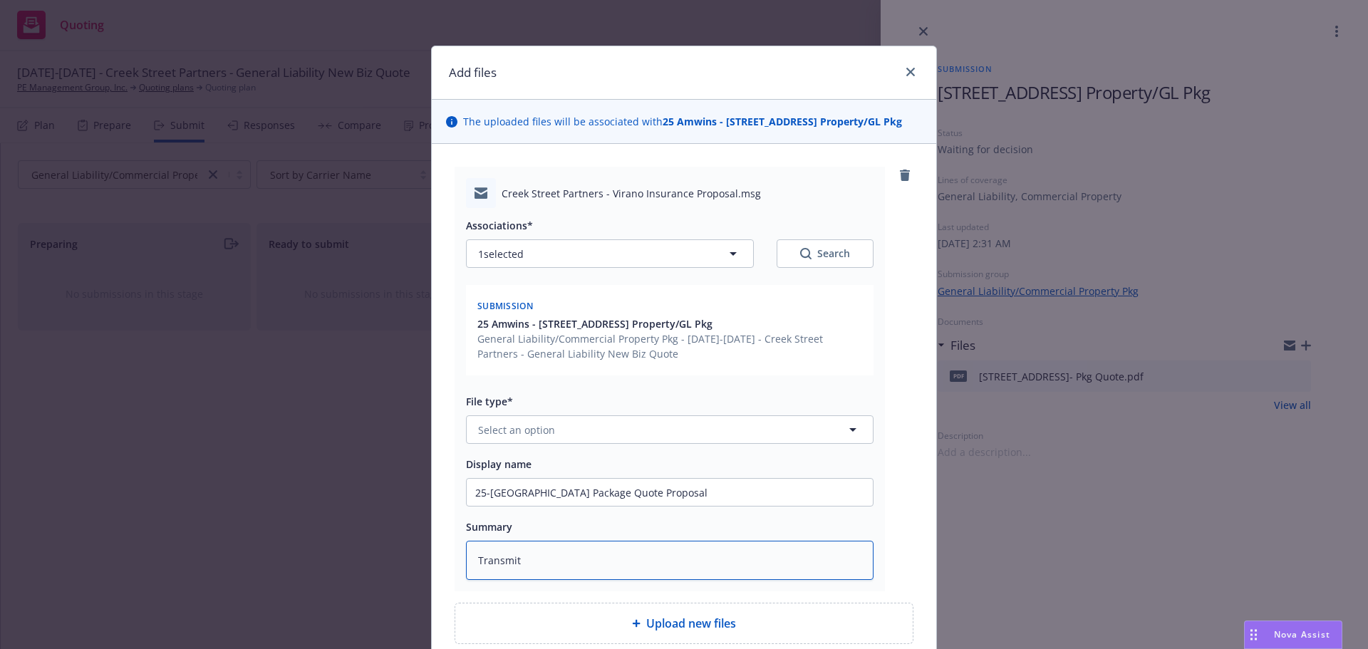
type textarea "Transmitt"
type textarea "x"
type textarea "Transmitta"
type textarea "x"
type textarea "Transmittal"
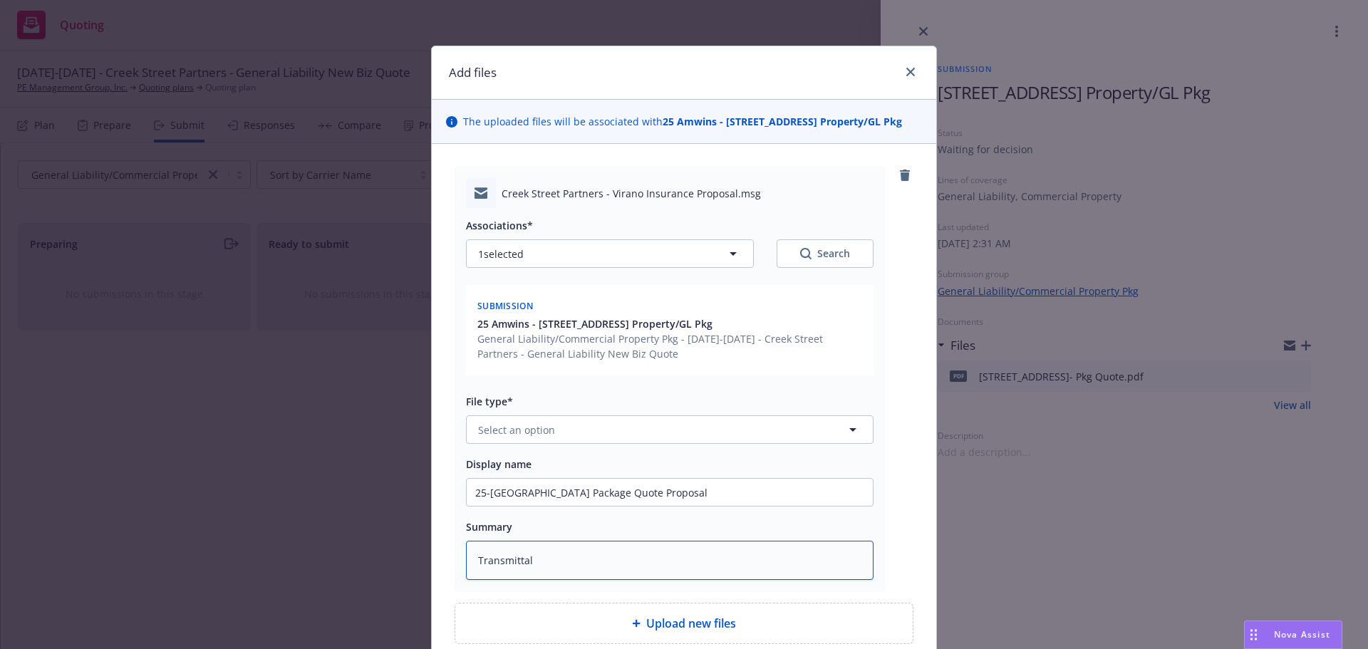
type textarea "x"
type textarea "Transmittal"
type textarea "x"
type textarea "Transmittal o"
type textarea "x"
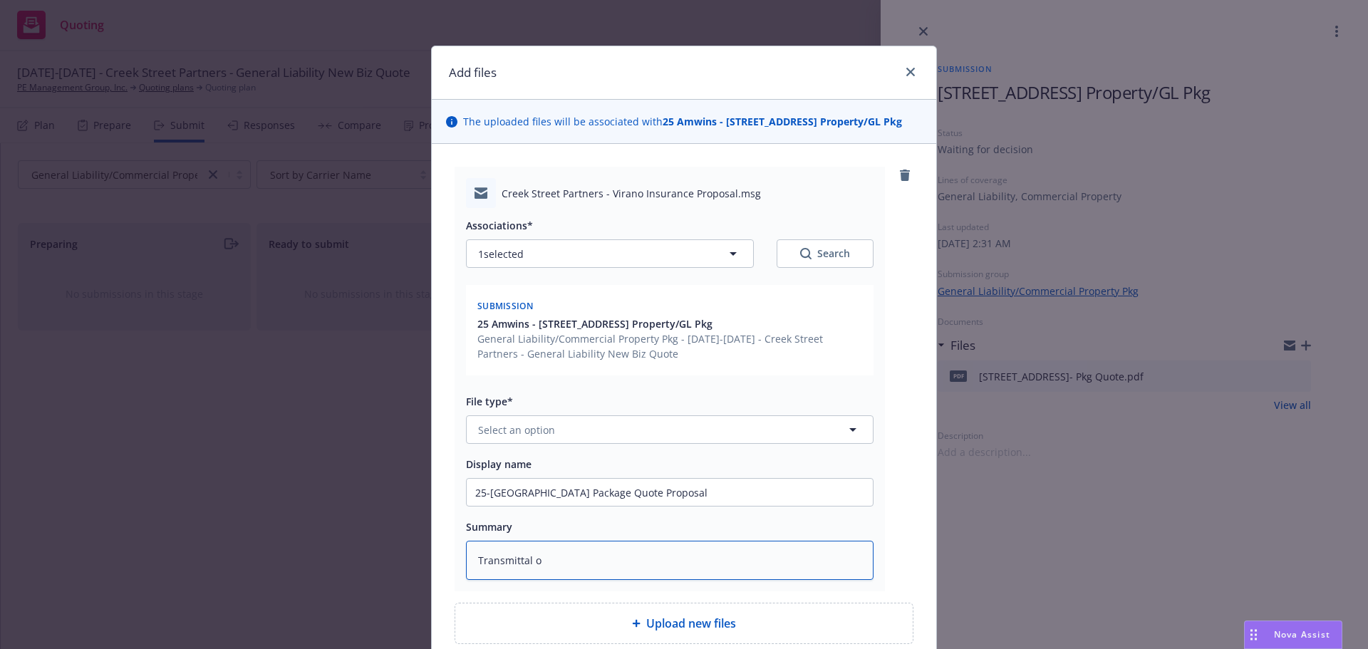
type textarea "Transmittal of"
type textarea "x"
type textarea "Transmittal of"
type textarea "x"
type textarea "Transmittal of p"
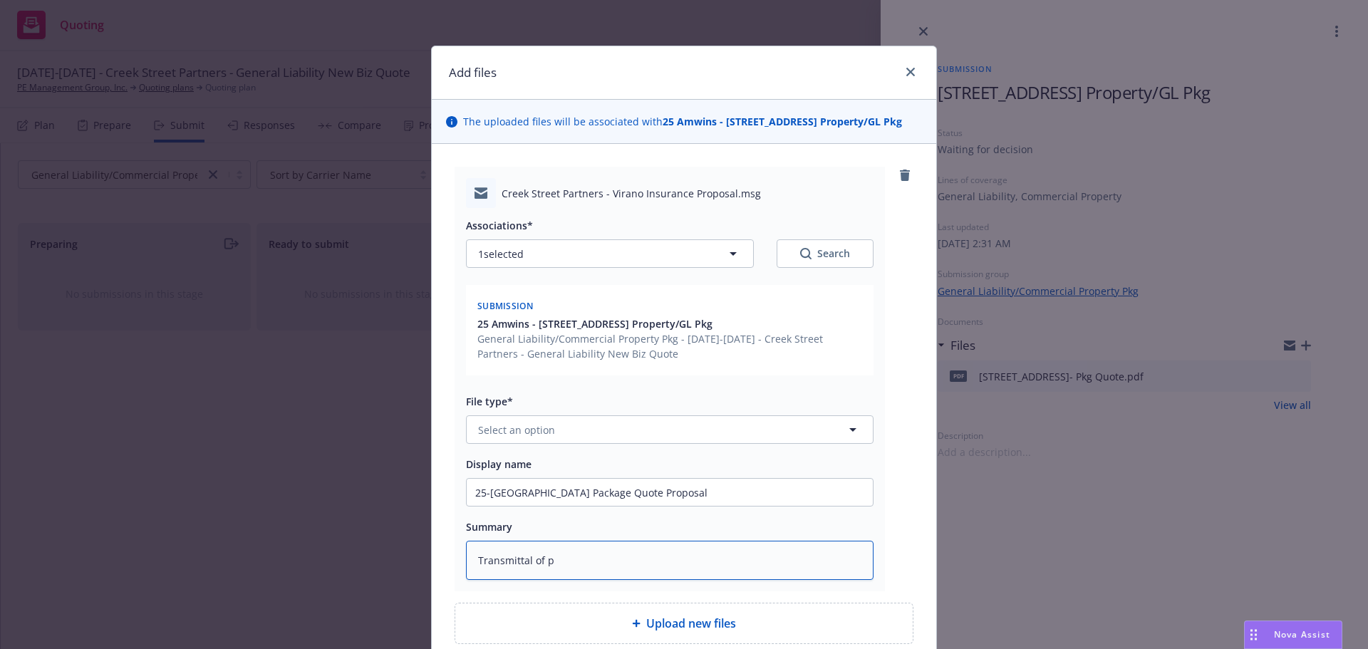
type textarea "x"
type textarea "Transmittal of pr"
type textarea "x"
type textarea "Transmittal of pro"
type textarea "x"
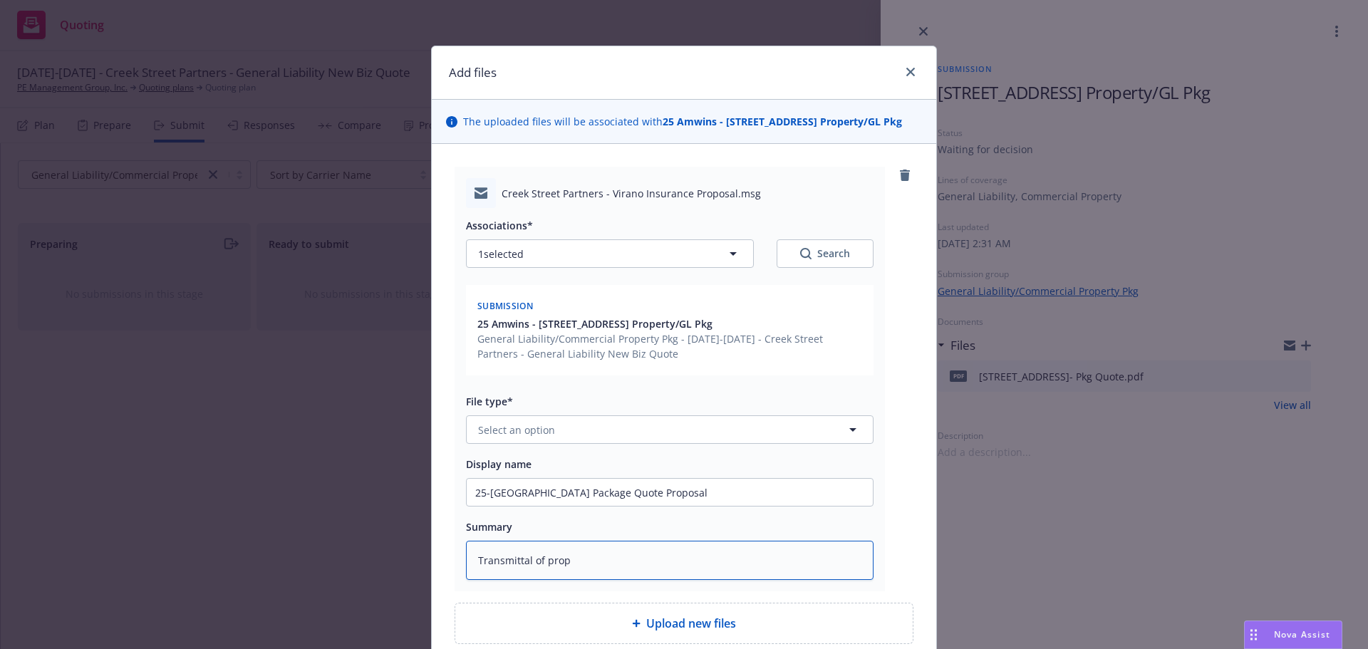
type textarea "Transmittal of propo"
type textarea "x"
type textarea "Transmittal of propos"
type textarea "x"
type textarea "Transmittal of proposa"
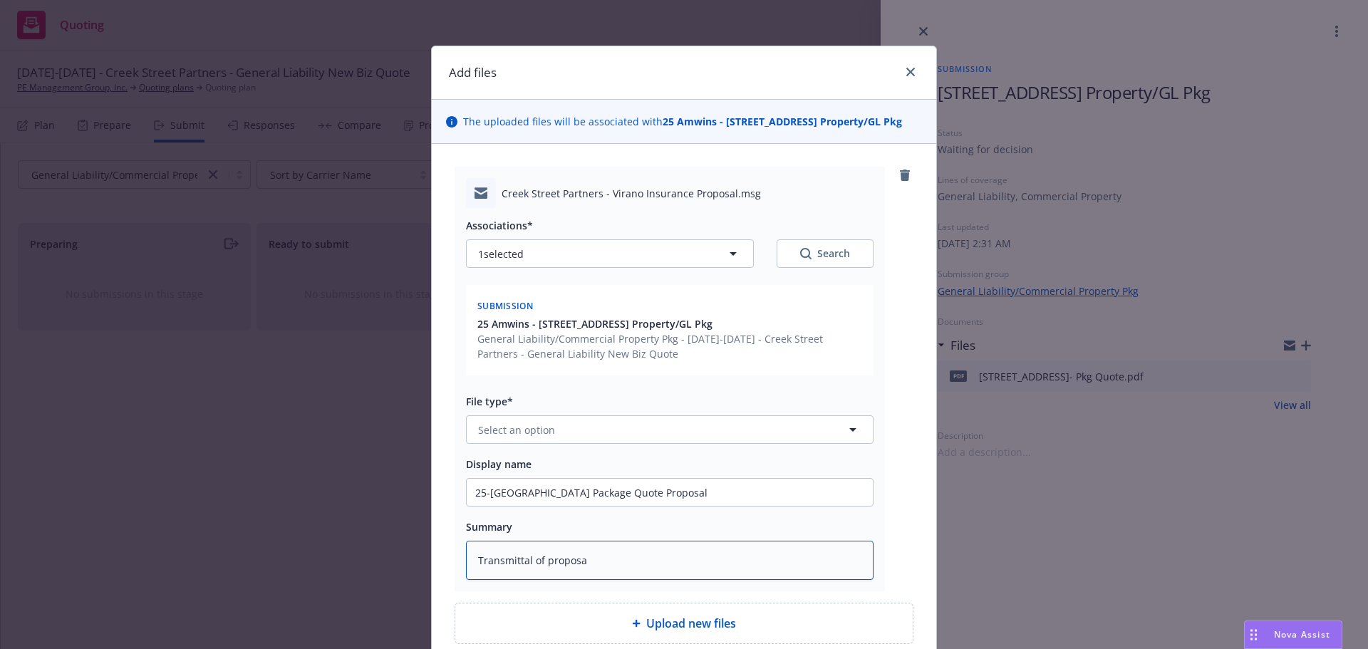
type textarea "x"
type textarea "Transmittal of proposal"
type textarea "x"
type textarea "Transmittal of proposal"
type textarea "x"
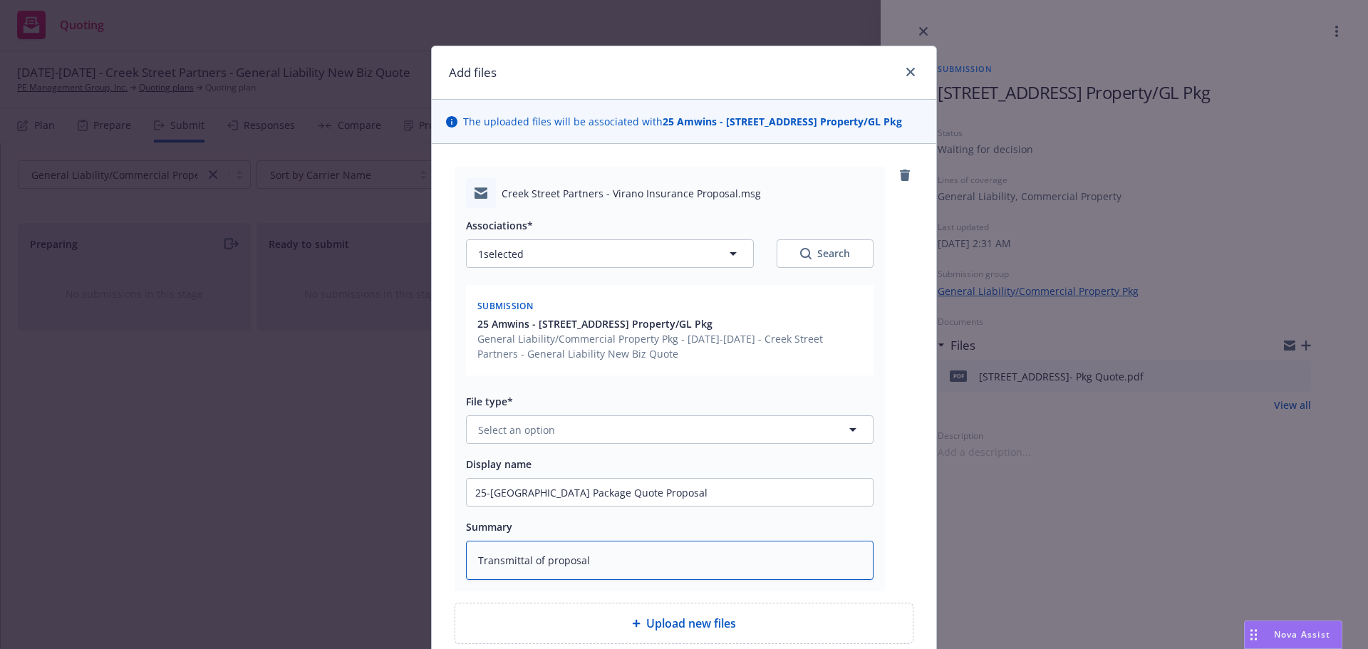
type textarea "Transmittal of proposal f"
type textarea "x"
type textarea "Transmittal of proposal fo"
type textarea "x"
type textarea "Transmittal of proposal for"
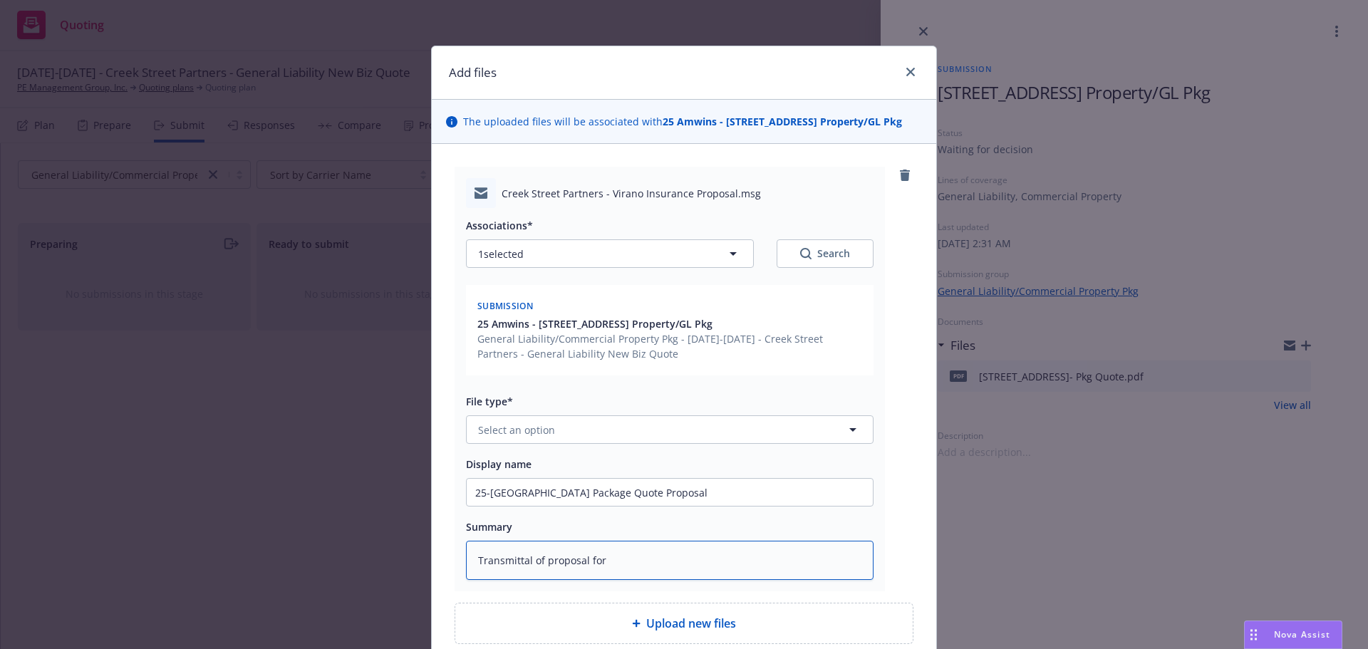
type textarea "x"
type textarea "Transmittal of proposal for"
type textarea "x"
type textarea "Transmittal of proposal for p"
type textarea "x"
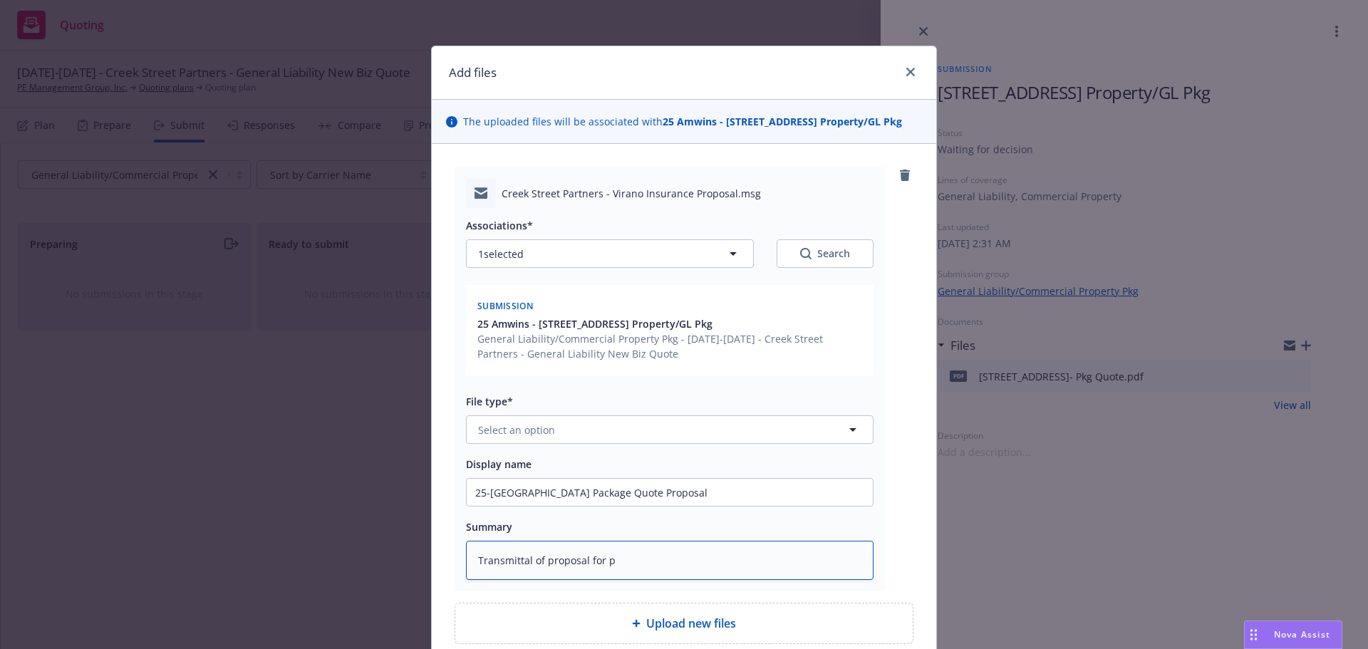
type textarea "Transmittal of proposal for pa"
type textarea "x"
type textarea "Transmittal of proposal for pac"
type textarea "x"
type textarea "Transmittal of proposal for pack"
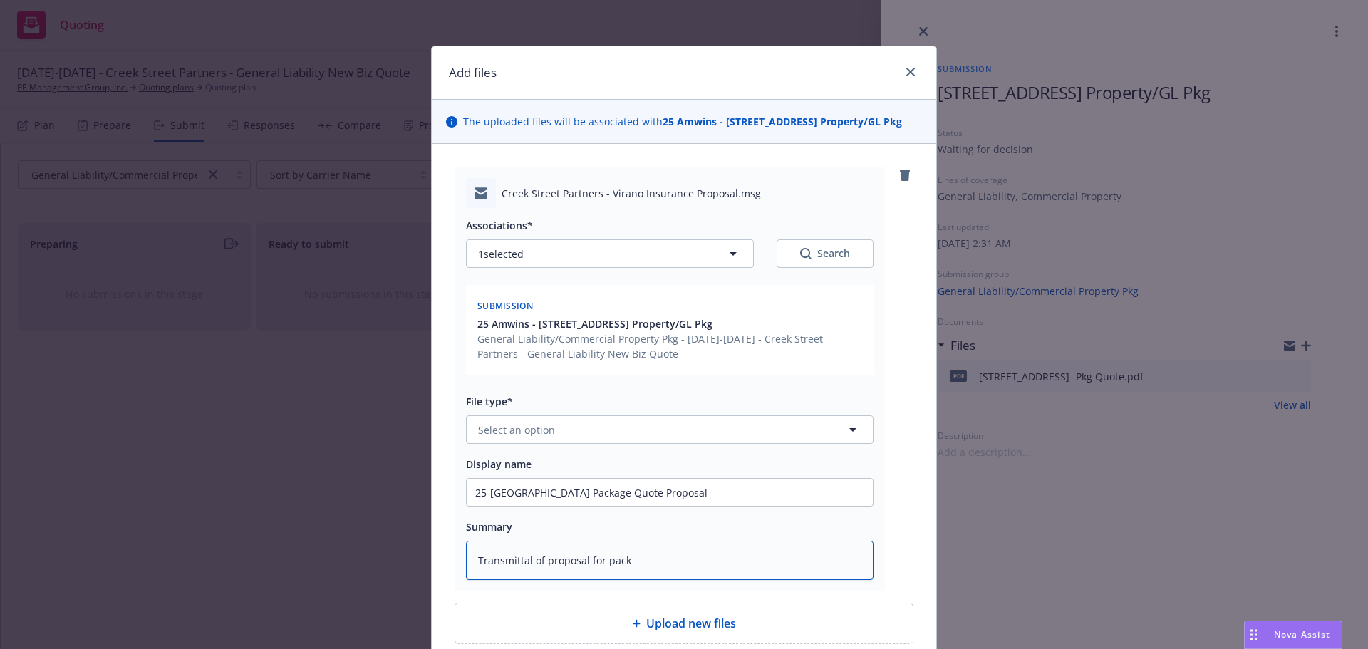
type textarea "x"
type textarea "Transmittal of proposal for packa"
type textarea "x"
type textarea "Transmittal of proposal for packag"
type textarea "x"
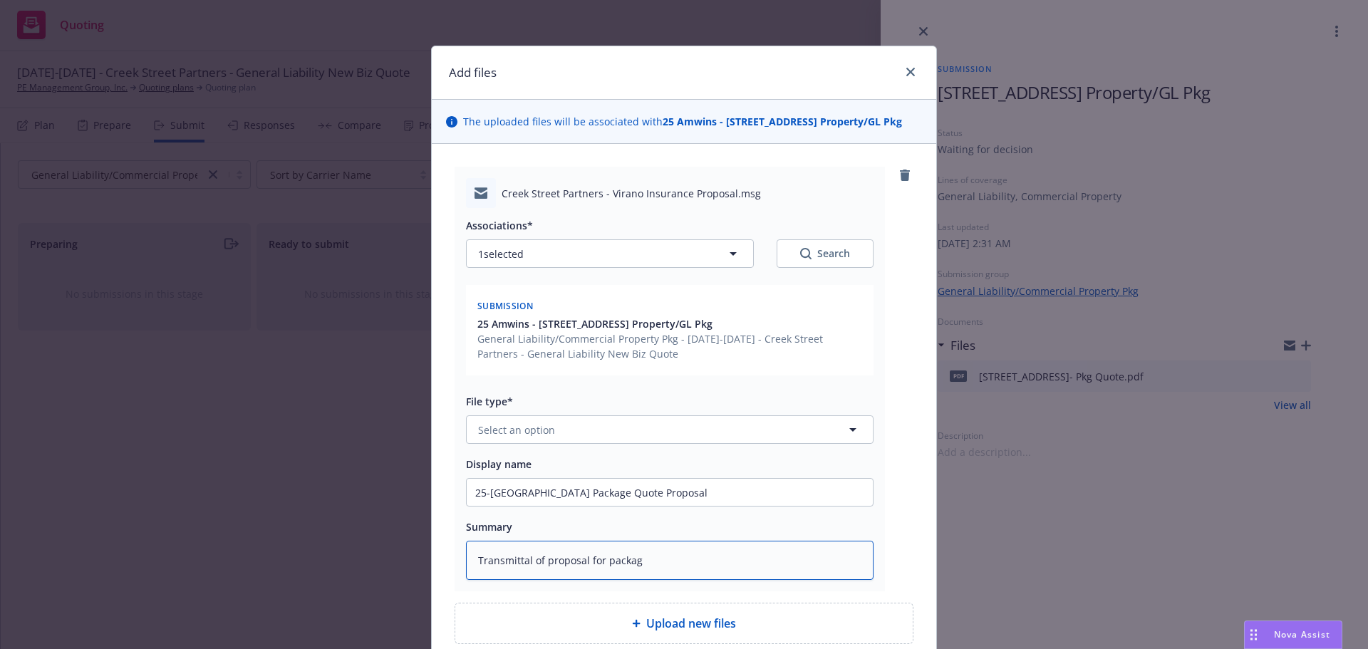
type textarea "Transmittal of proposal for package"
type textarea "x"
type textarea "Transmittal of proposal for package"
type textarea "x"
type textarea "Transmittal of proposal for package p"
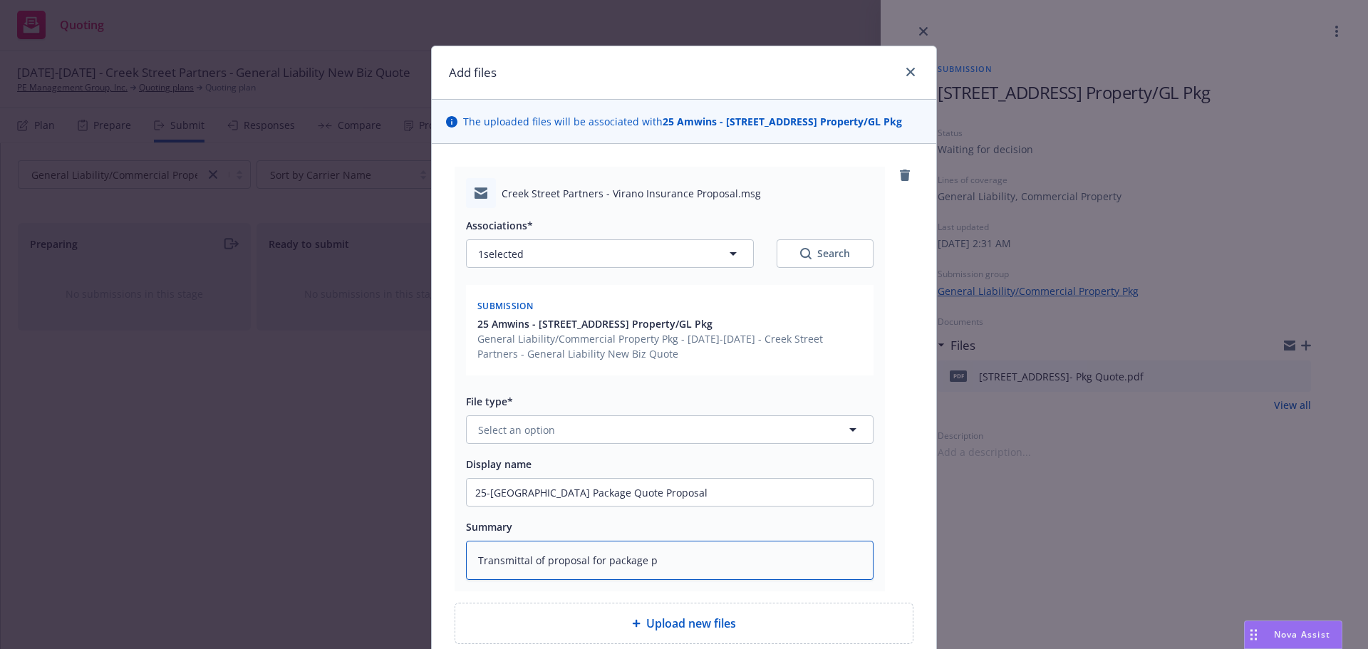
type textarea "x"
type textarea "Transmittal of proposal for package pl"
type textarea "x"
type textarea "Transmittal of proposal for package pla"
type textarea "x"
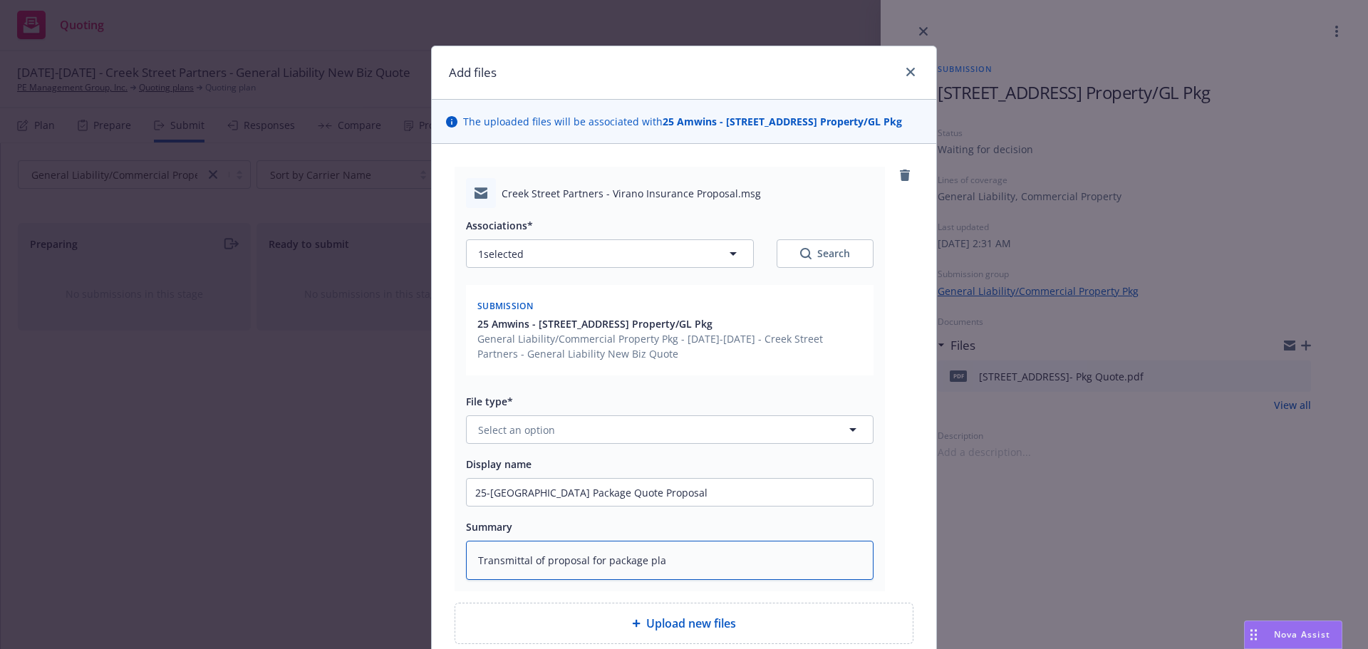
type textarea "Transmittal of proposal for package plac"
type textarea "x"
type textarea "Transmittal of proposal for package place"
type textarea "x"
type textarea "Transmittal of proposal for package placem"
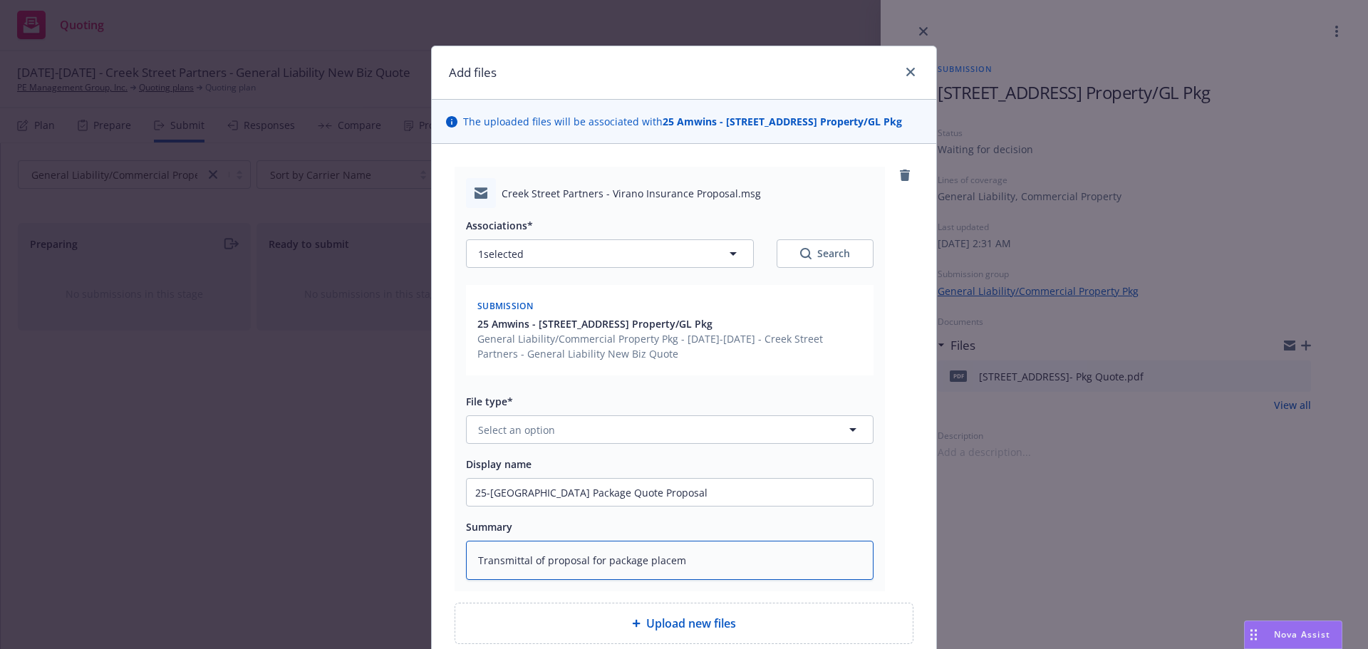
type textarea "x"
type textarea "Transmittal of proposal for package placeme"
type textarea "x"
type textarea "Transmittal of proposal for package placemen"
type textarea "x"
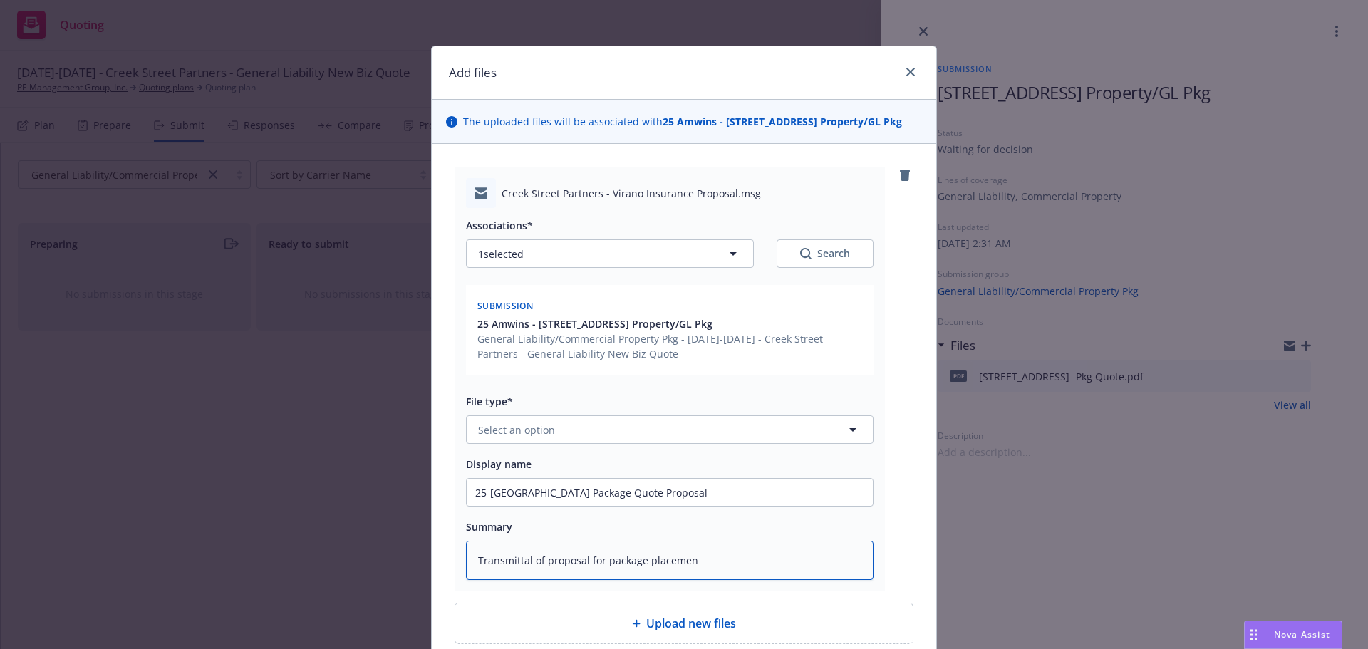
type textarea "Transmittal of proposal for package placement"
type textarea "x"
type textarea "Transmittal of proposal for package placement"
type textarea "x"
type textarea "Transmittal of proposal for package placement t"
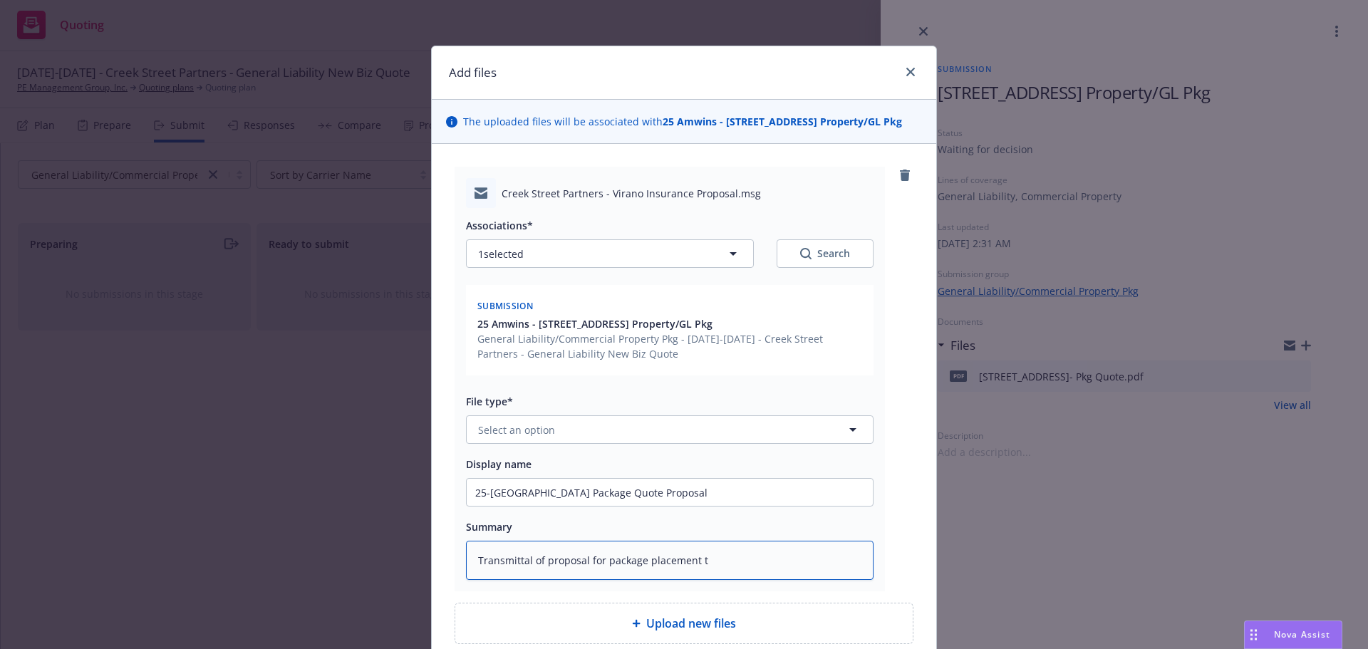
type textarea "x"
type textarea "Transmittal of proposal for package placement to"
type textarea "x"
type textarea "Transmittal of proposal for package placement to"
type textarea "x"
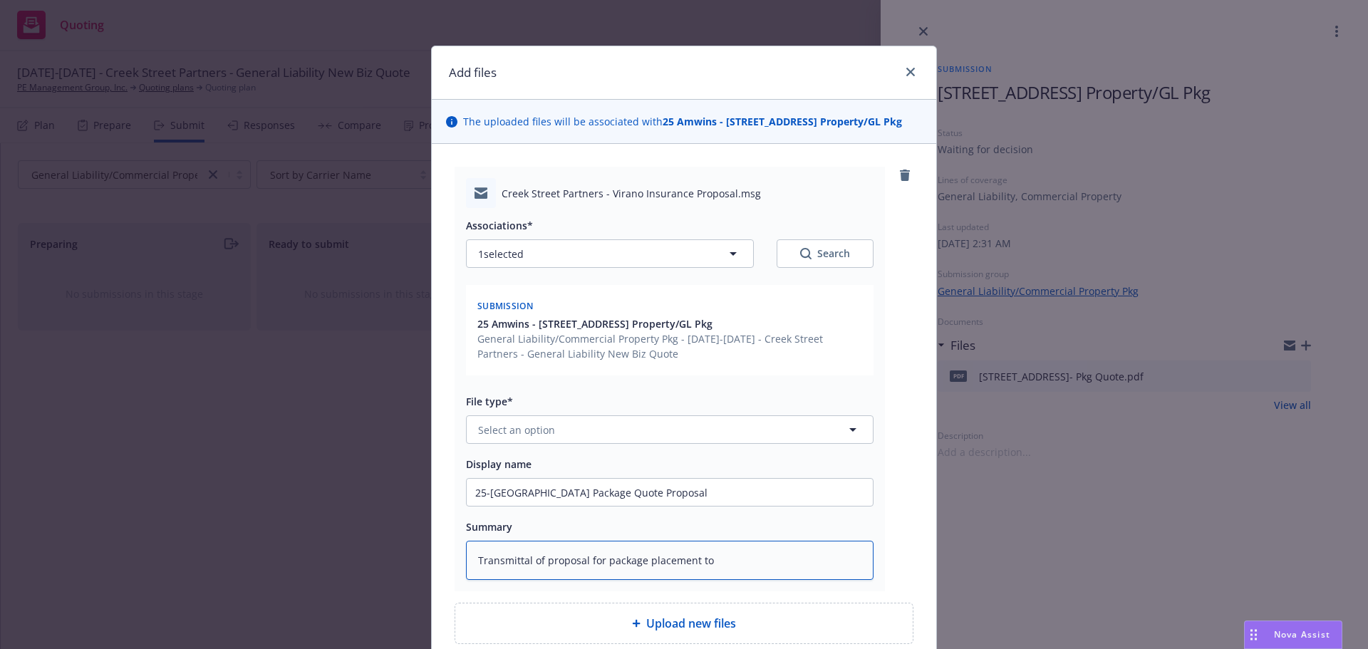
type textarea "Transmittal of proposal for package placement to I"
type textarea "x"
type textarea "Transmittal of proposal for package placement to In"
type textarea "x"
type textarea "Transmittal of proposal for package placement to Ins"
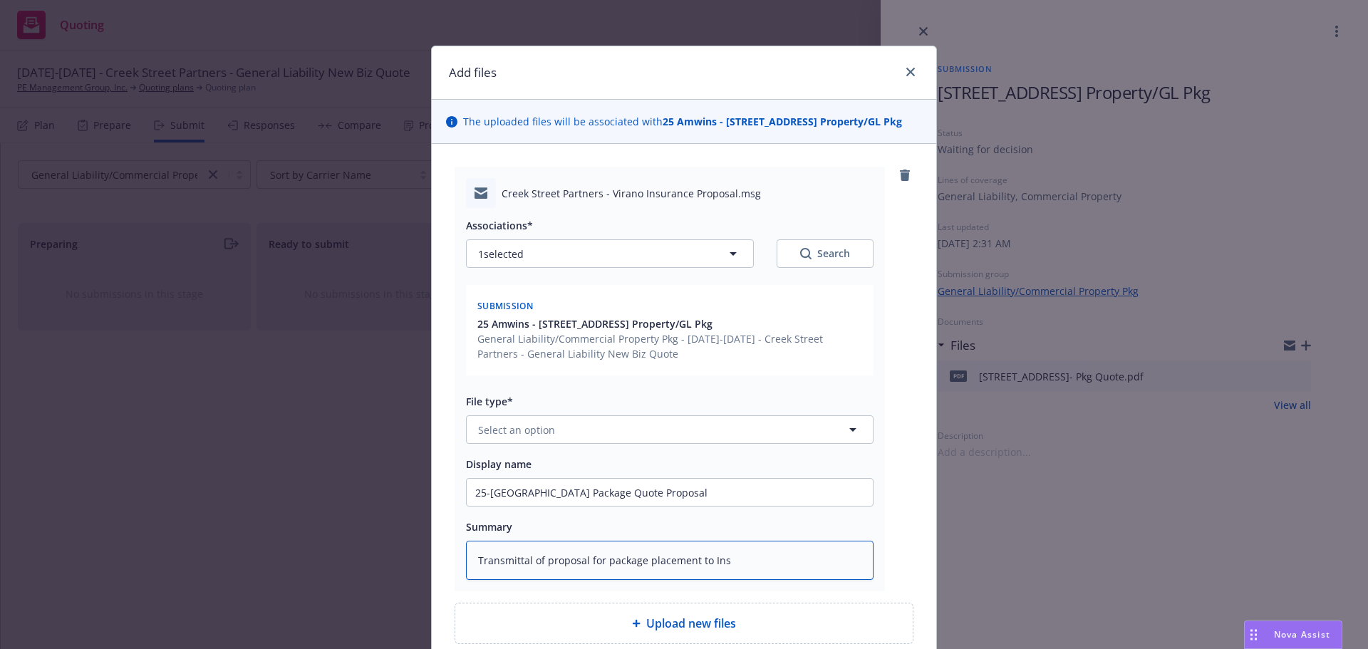
type textarea "x"
type textarea "Transmittal of proposal for package placement to Insu"
type textarea "x"
type textarea "Transmittal of proposal for package placement to Insur"
type textarea "x"
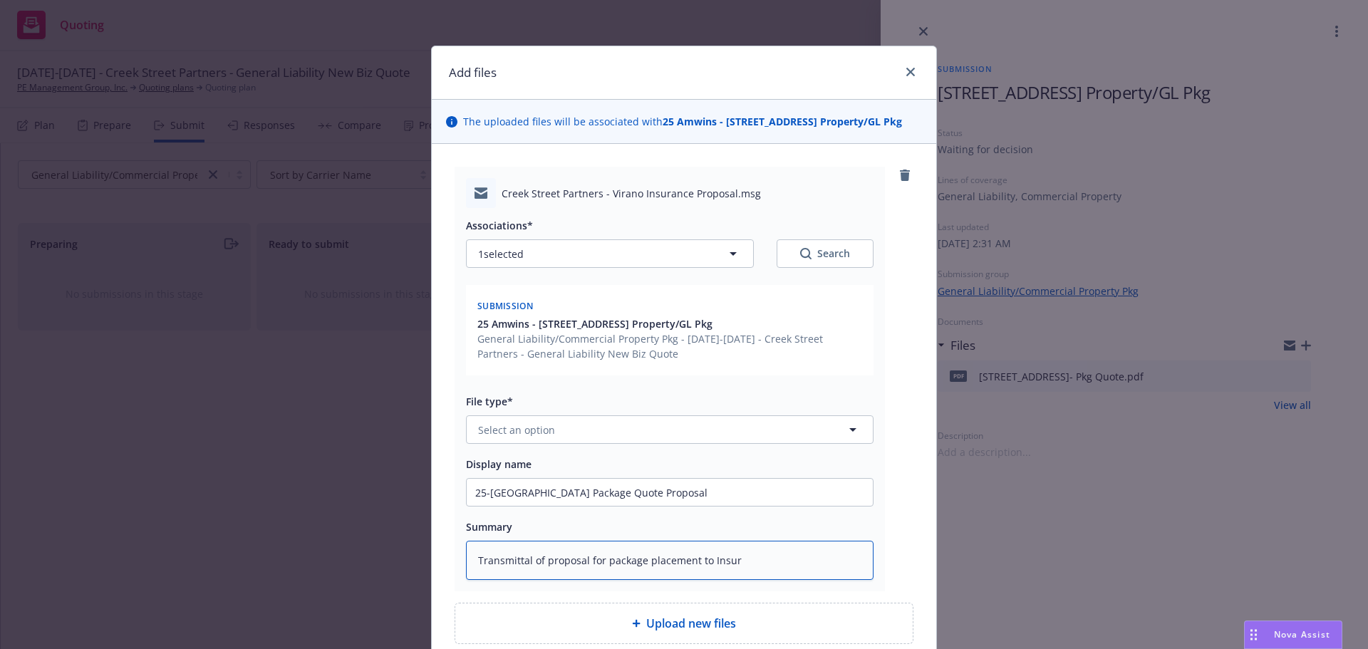
type textarea "Transmittal of proposal for package placement to Insure"
type textarea "x"
type textarea "Transmittal of proposal for package placement to Insured"
type textarea "x"
type textarea "Transmittal of proposal for package placement to Insured"
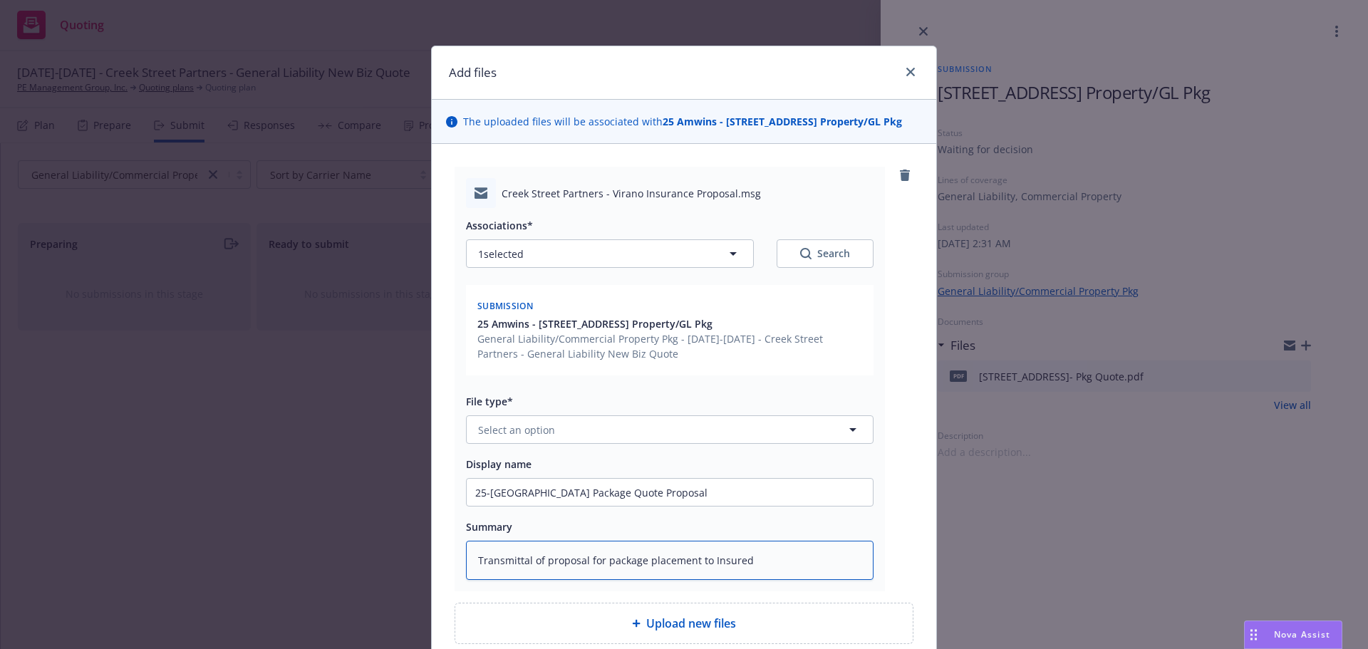
type textarea "x"
type textarea "Transmittal of proposal for package placement to Insured f"
type textarea "x"
type textarea "Transmittal of proposal for package placement to Insured fo"
type textarea "x"
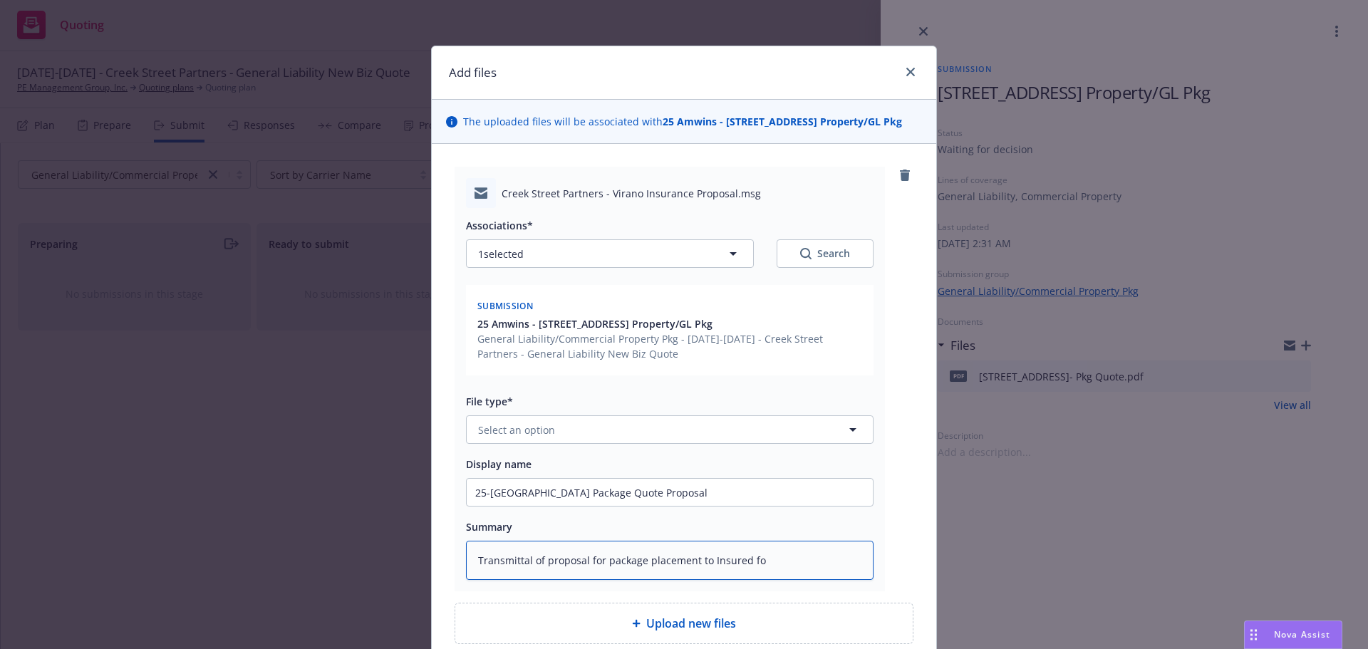
type textarea "Transmittal of proposal for package placement to Insured for"
type textarea "x"
type textarea "Transmittal of proposal for package placement to Insured for"
type textarea "x"
type textarea "Transmittal of proposal for package placement to Insured for r"
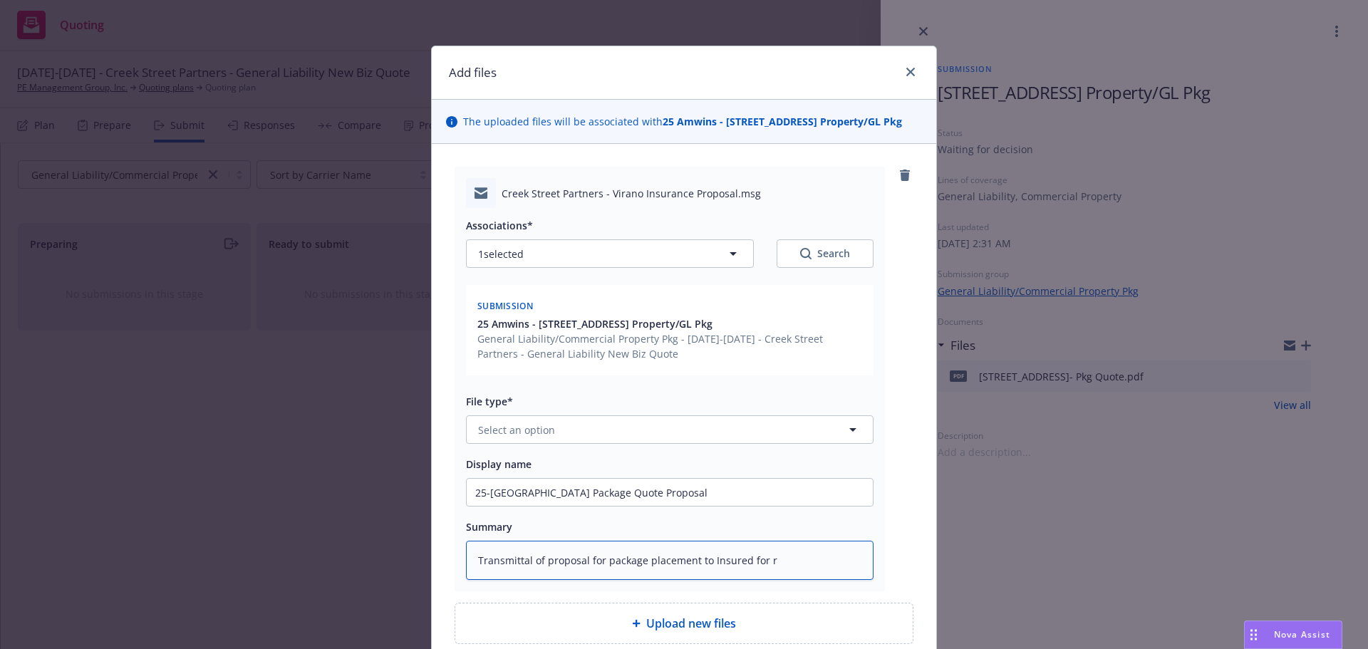
type textarea "x"
type textarea "Transmittal of proposal for package placement to Insured for re"
type textarea "x"
type textarea "Transmittal of proposal for package placement to Insured for rev"
type textarea "x"
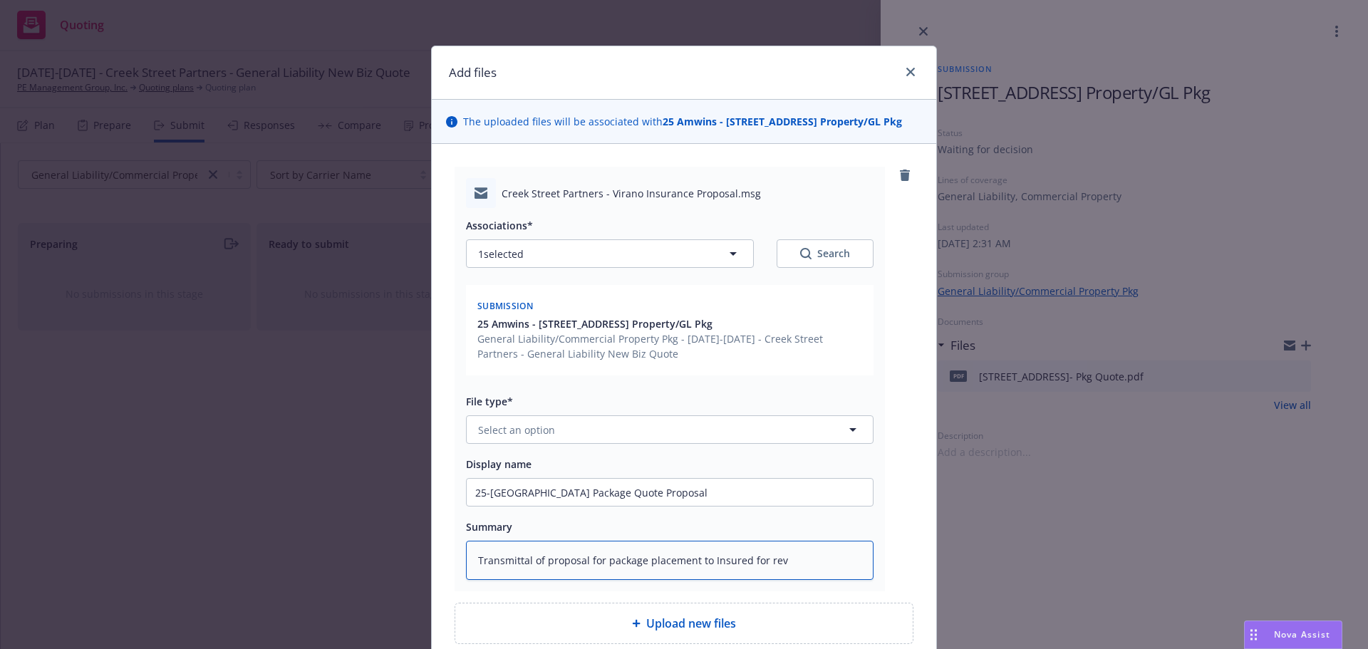
type textarea "Transmittal of proposal for package placement to Insured for revi"
type textarea "x"
type textarea "Transmittal of proposal for package placement to Insured for revie"
type textarea "x"
type textarea "Transmittal of proposal for package placement to Insured for review"
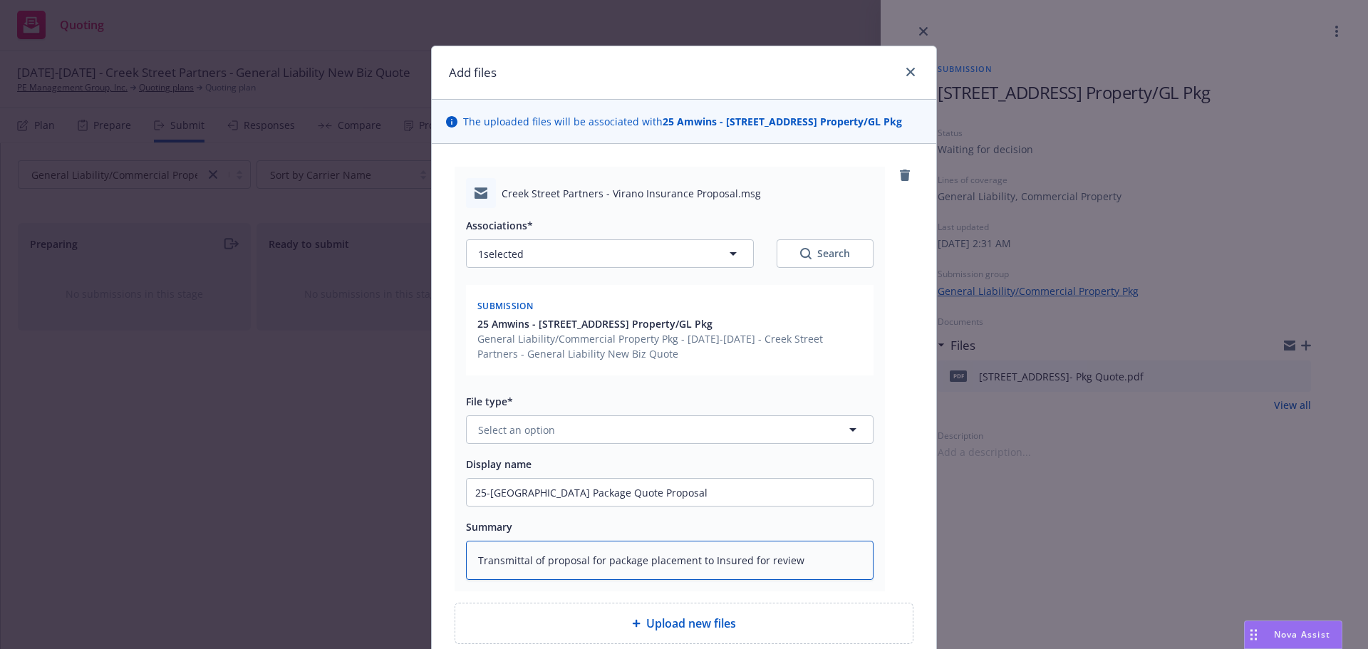
type textarea "x"
type textarea "Transmittal of proposal for package placement to Insured for review"
type textarea "x"
type textarea "Transmittal of proposal for package placement to Insured for review a"
type textarea "x"
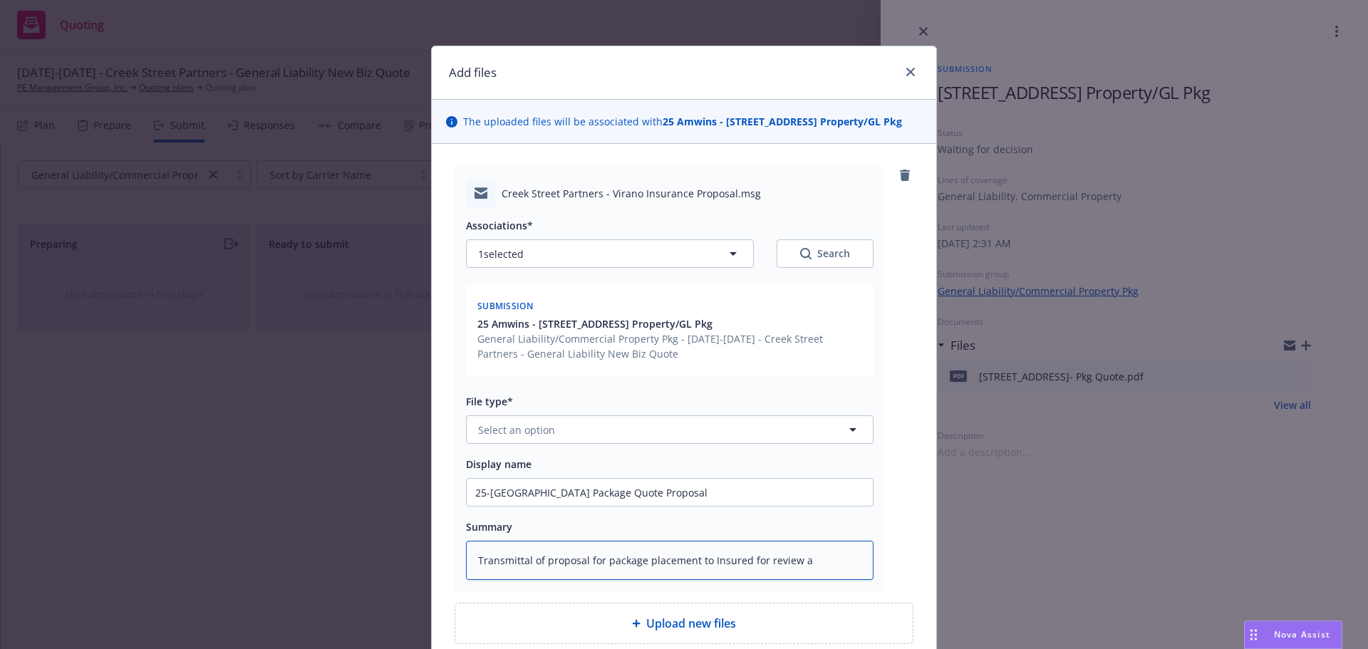
type textarea "Transmittal of proposal for package placement to Insured for review an"
type textarea "x"
type textarea "Transmittal of proposal for package placement to Insured for review and"
type textarea "x"
type textarea "Transmittal of proposal for package placement to Insured for review and"
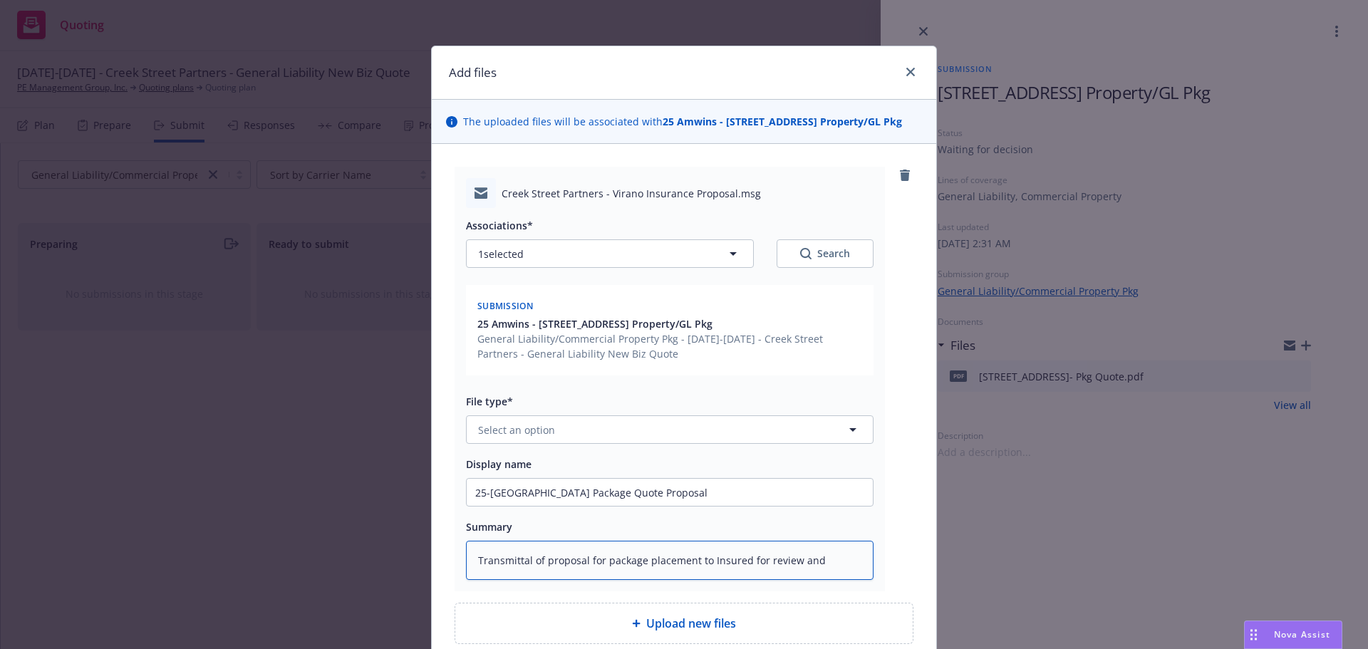
type textarea "x"
type textarea "Transmittal of proposal for package placement to Insured for review and e"
type textarea "x"
type textarea "Transmittal of proposal for package placement to Insured for review and ex"
type textarea "x"
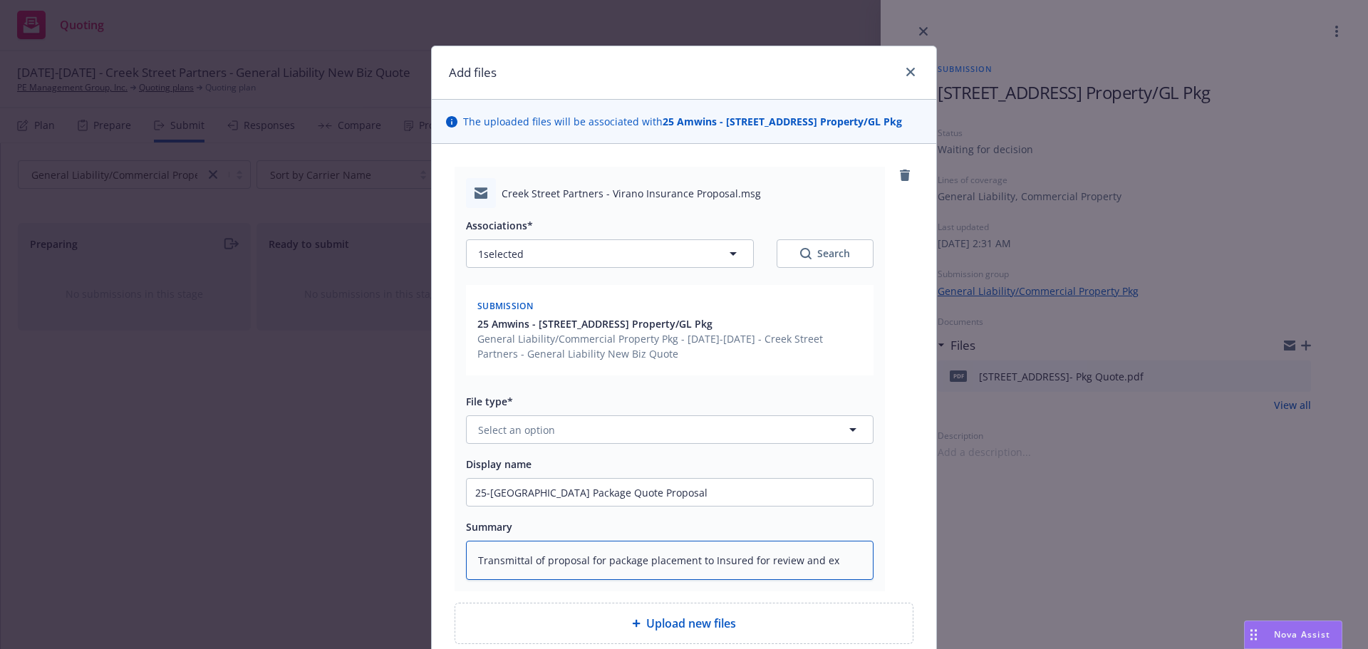
type textarea "Transmittal of proposal for package placement to Insured for review and exe"
type textarea "x"
type textarea "Transmittal of proposal for package placement to Insured for review and exec"
type textarea "x"
type textarea "Transmittal of proposal for package placement to Insured for review and execu"
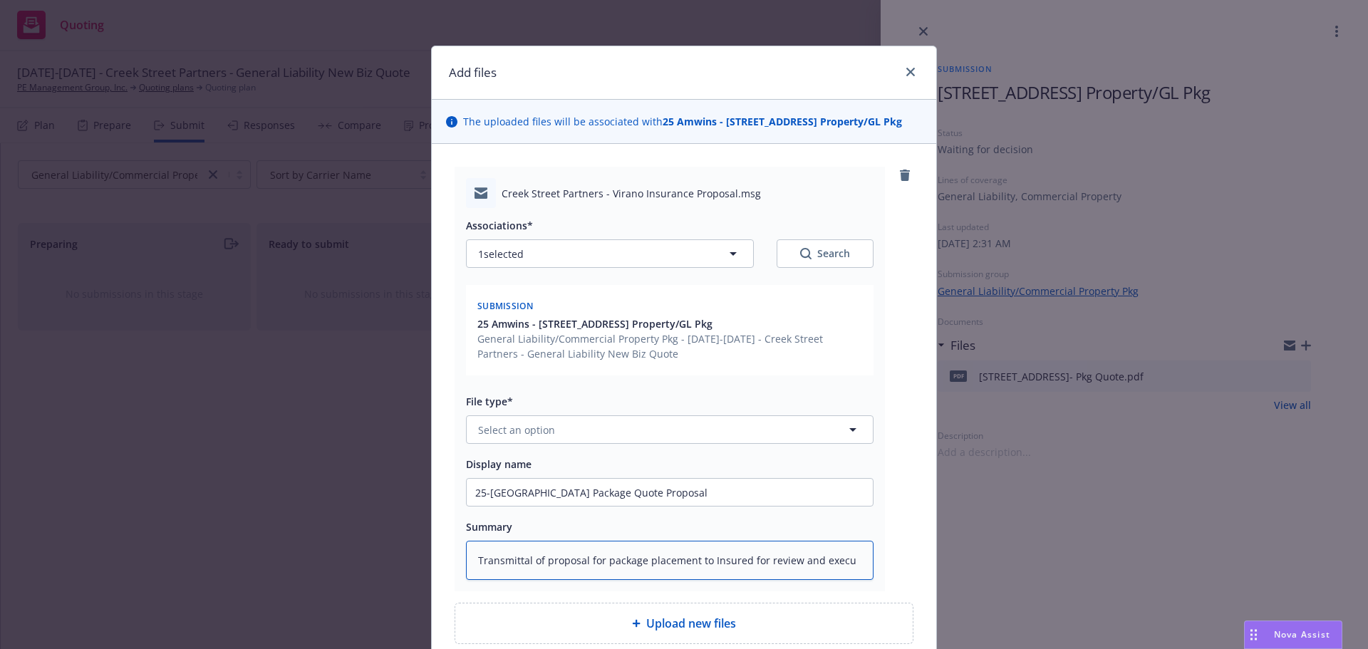
type textarea "x"
type textarea "Transmittal of proposal for package placement to Insured for review and execut"
type textarea "x"
type textarea "Transmittal of proposal for package placement to Insured for review and executi"
type textarea "x"
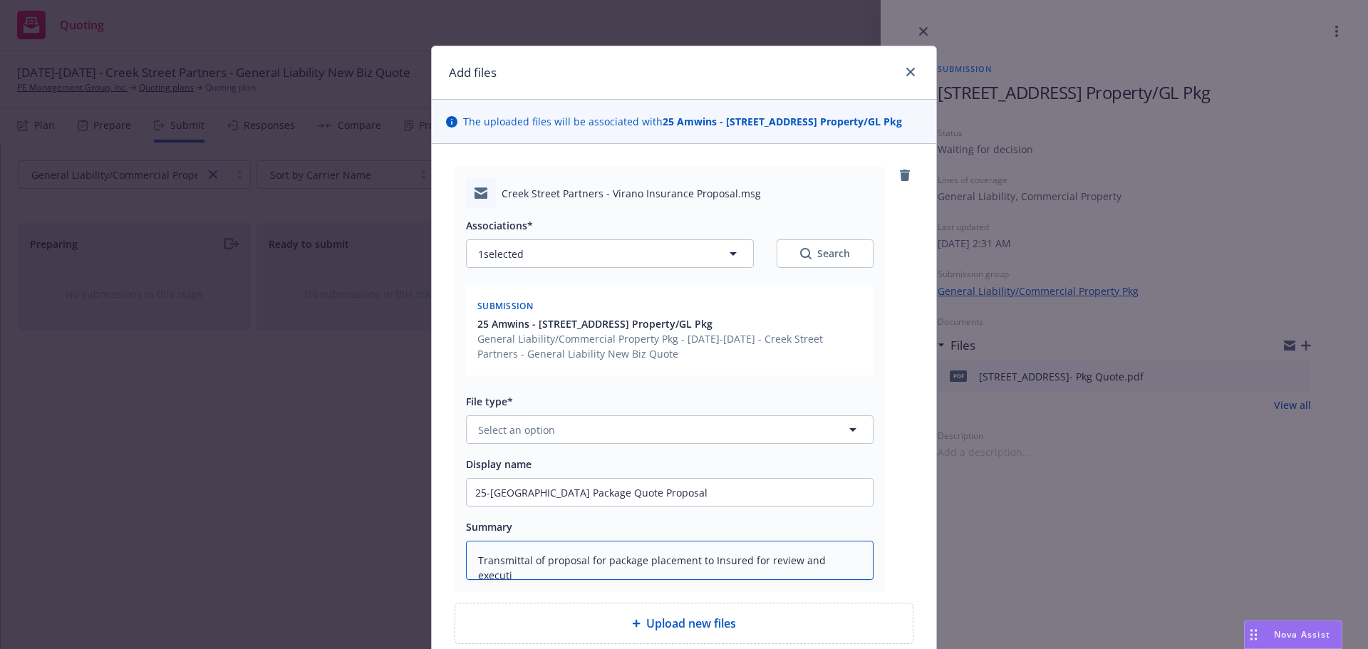
type textarea "Transmittal of proposal for package placement to Insured for review and executio"
type textarea "x"
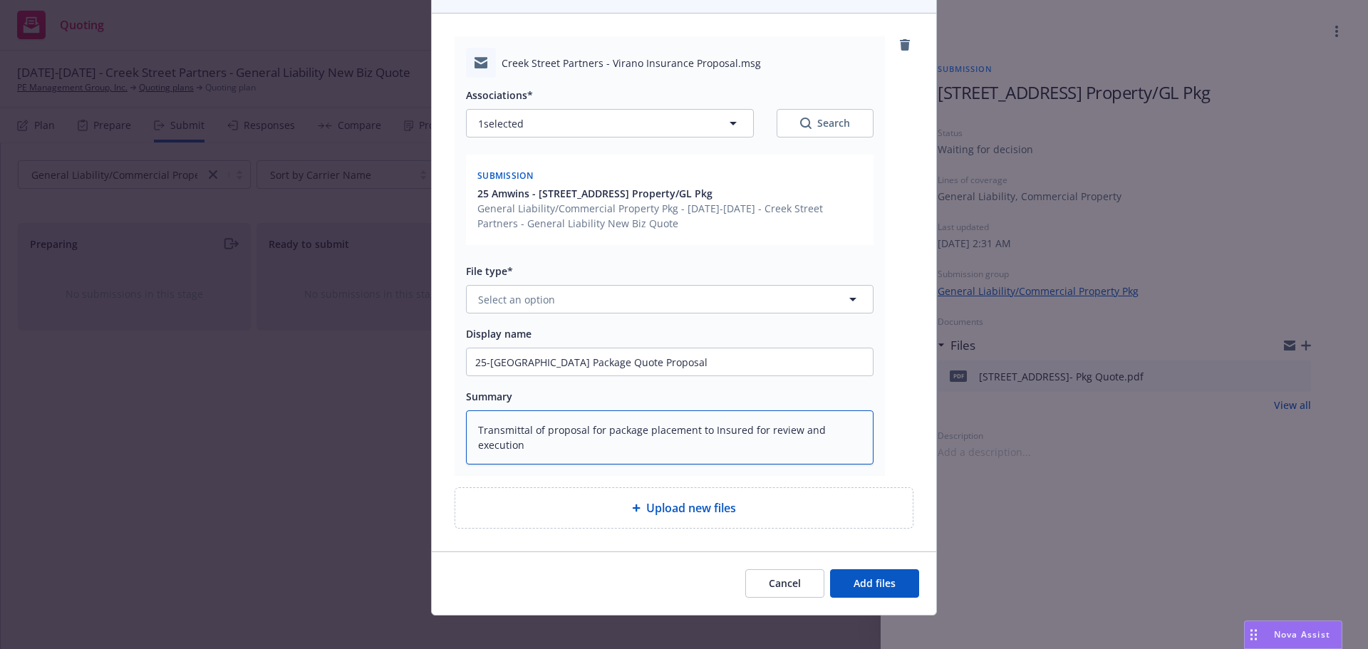
scroll to position [143, 0]
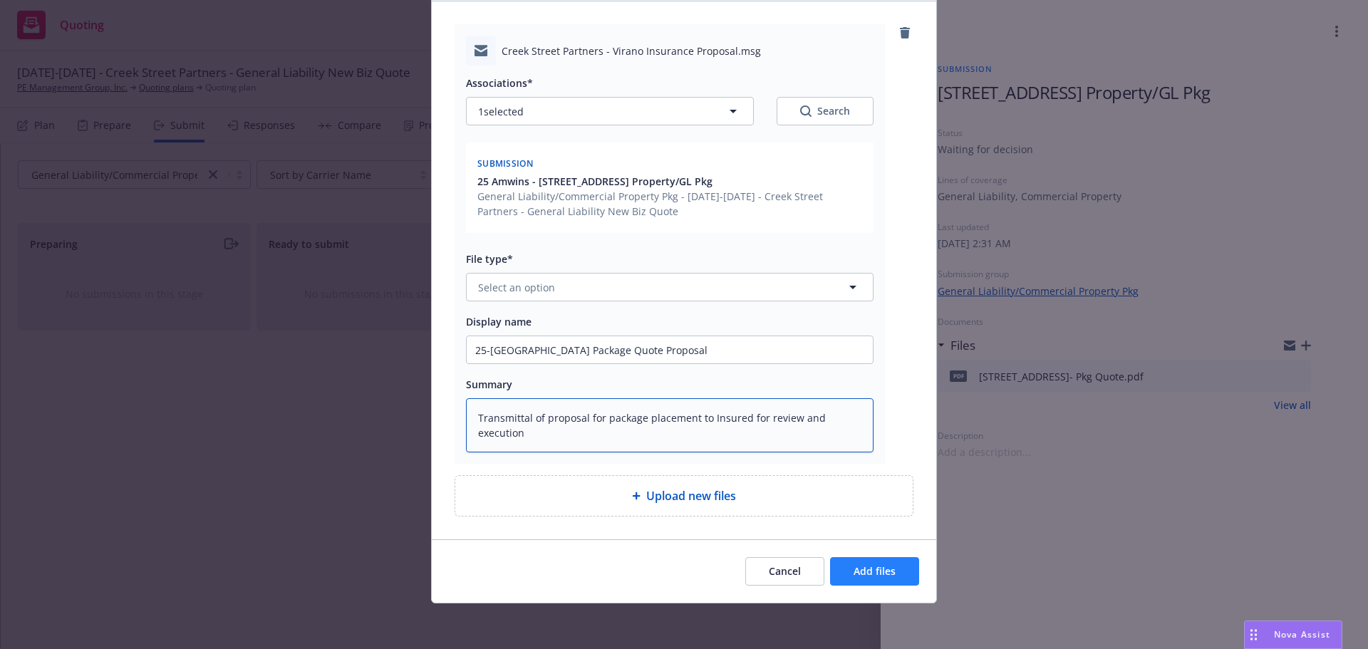
type textarea "Transmittal of proposal for package placement to Insured for review and executi…"
click at [887, 576] on span "Add files" at bounding box center [875, 571] width 42 height 14
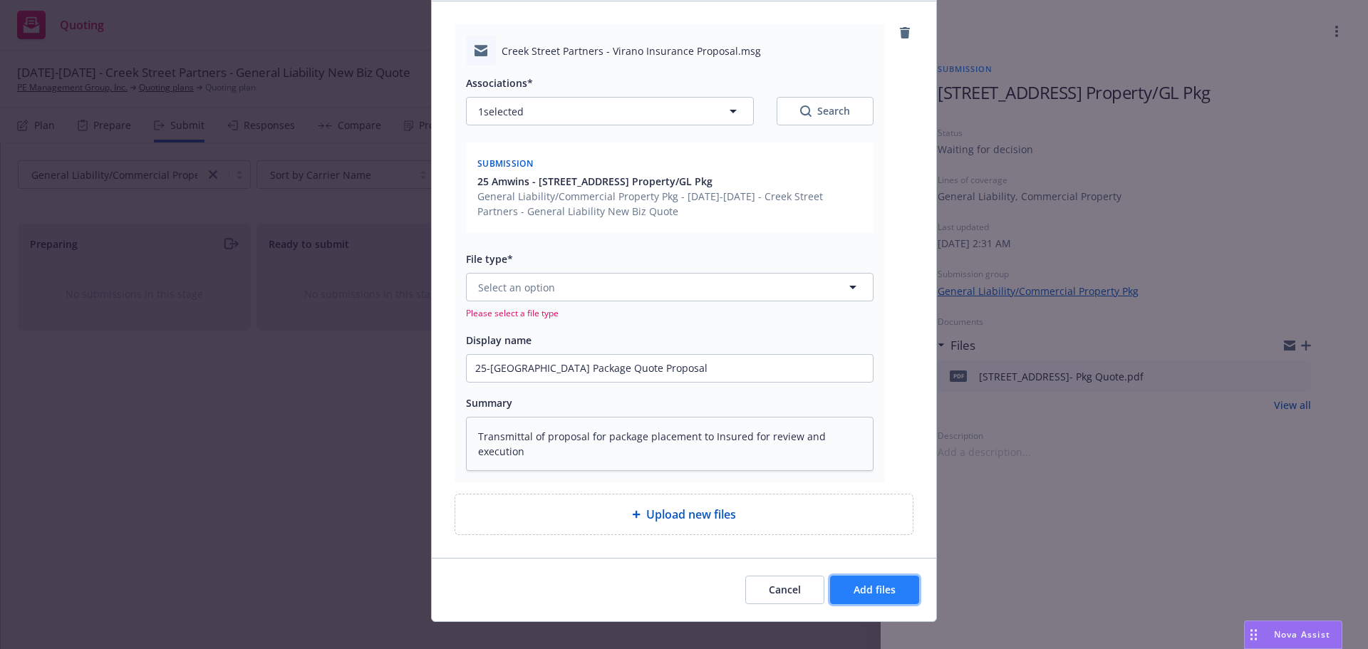
click at [881, 590] on span "Add files" at bounding box center [875, 590] width 42 height 14
type textarea "x"
click at [523, 286] on span "Select an option" at bounding box center [516, 287] width 77 height 15
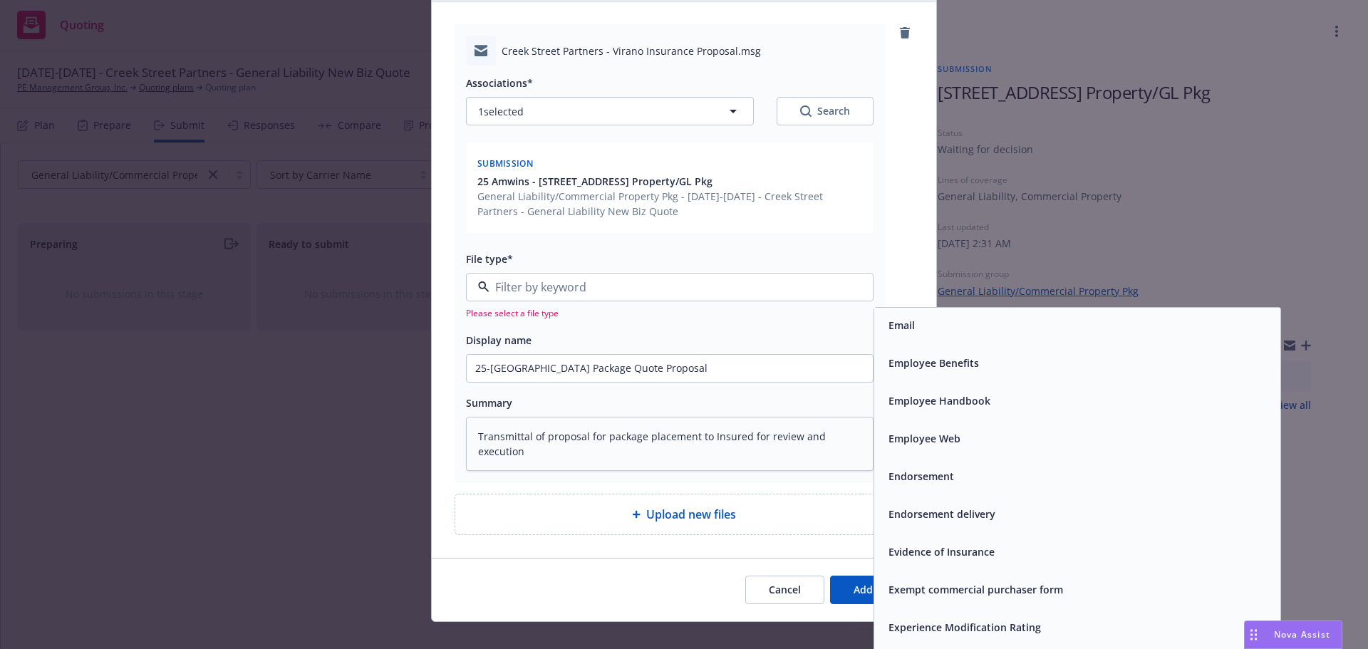
scroll to position [2280, 0]
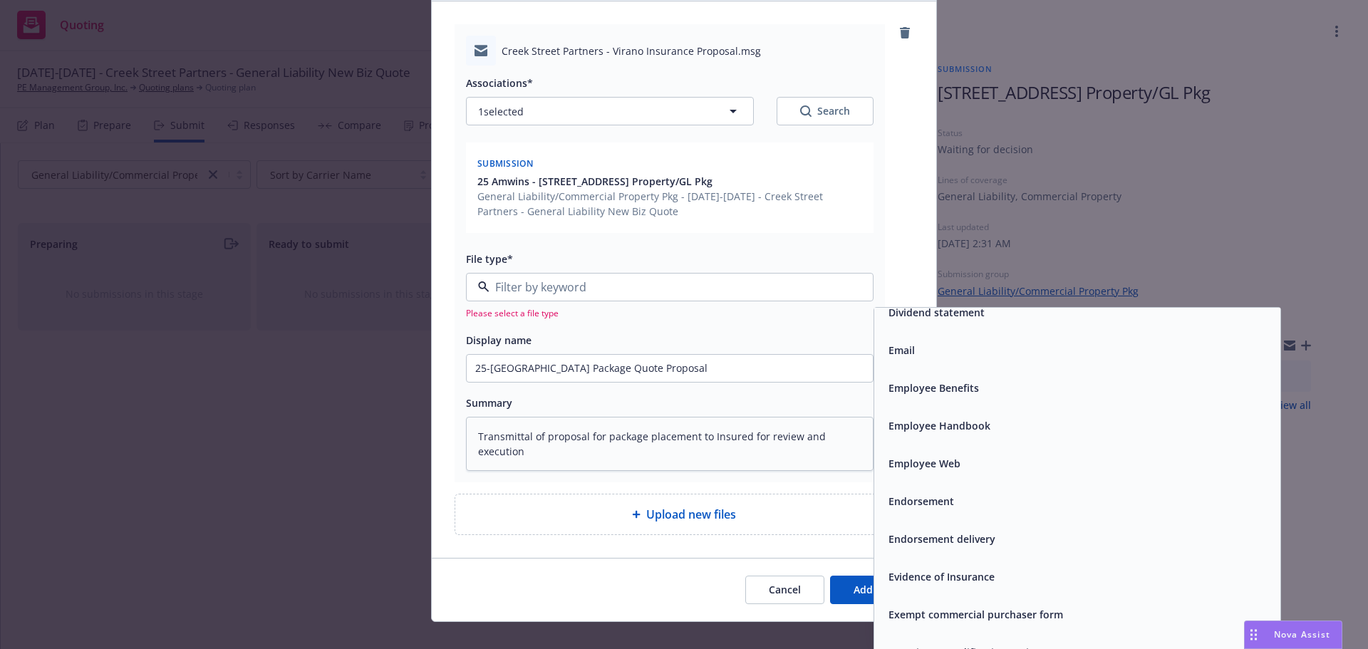
click at [966, 364] on div "Email" at bounding box center [1077, 350] width 406 height 38
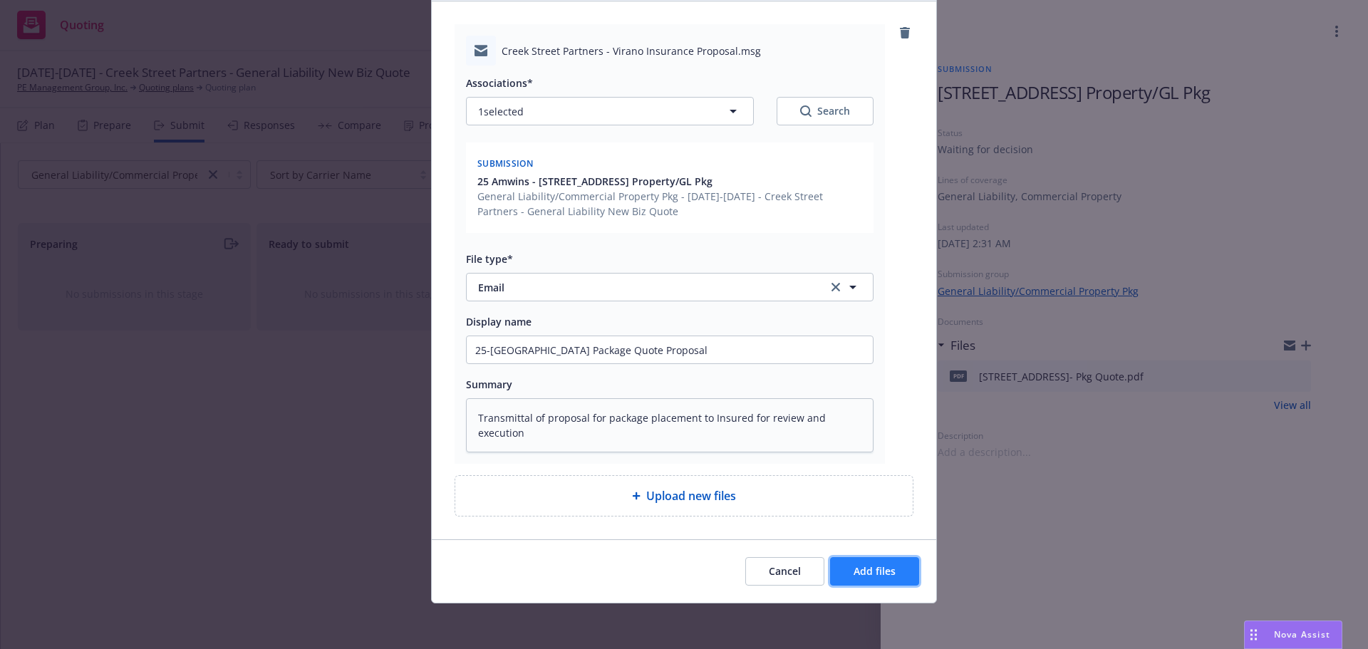
click at [880, 566] on span "Add files" at bounding box center [875, 571] width 42 height 14
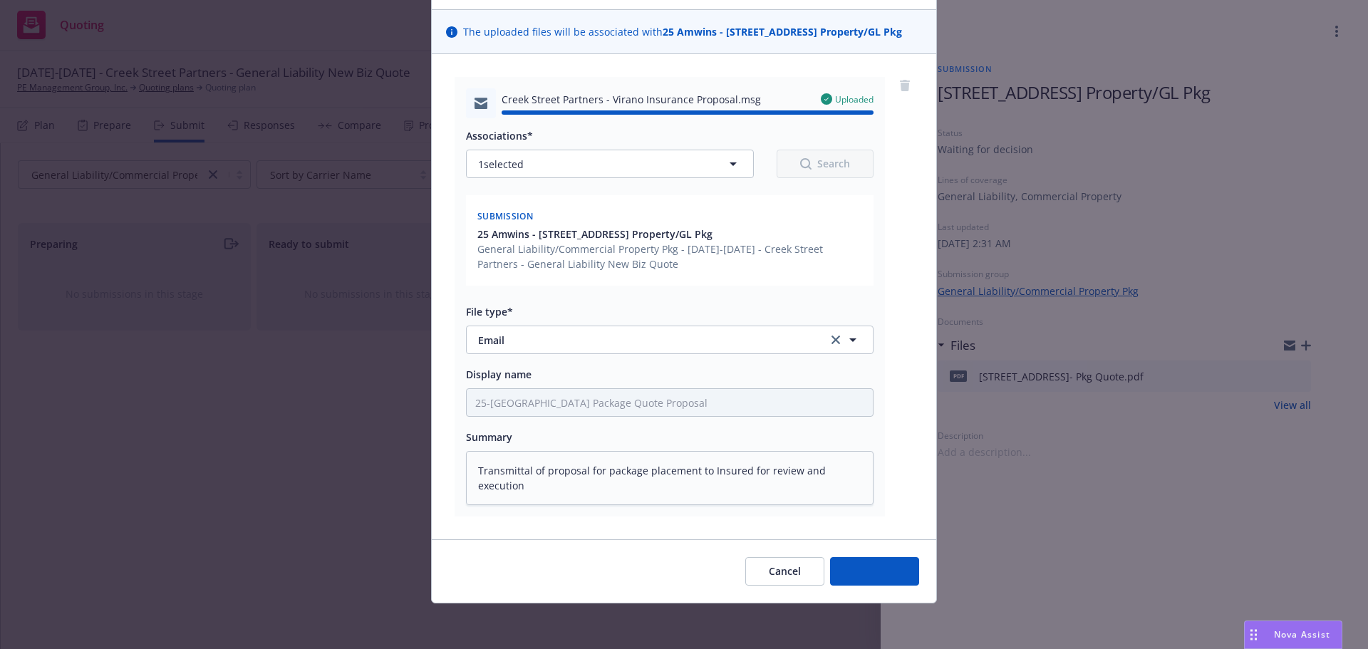
type textarea "x"
